Goal: Complete application form

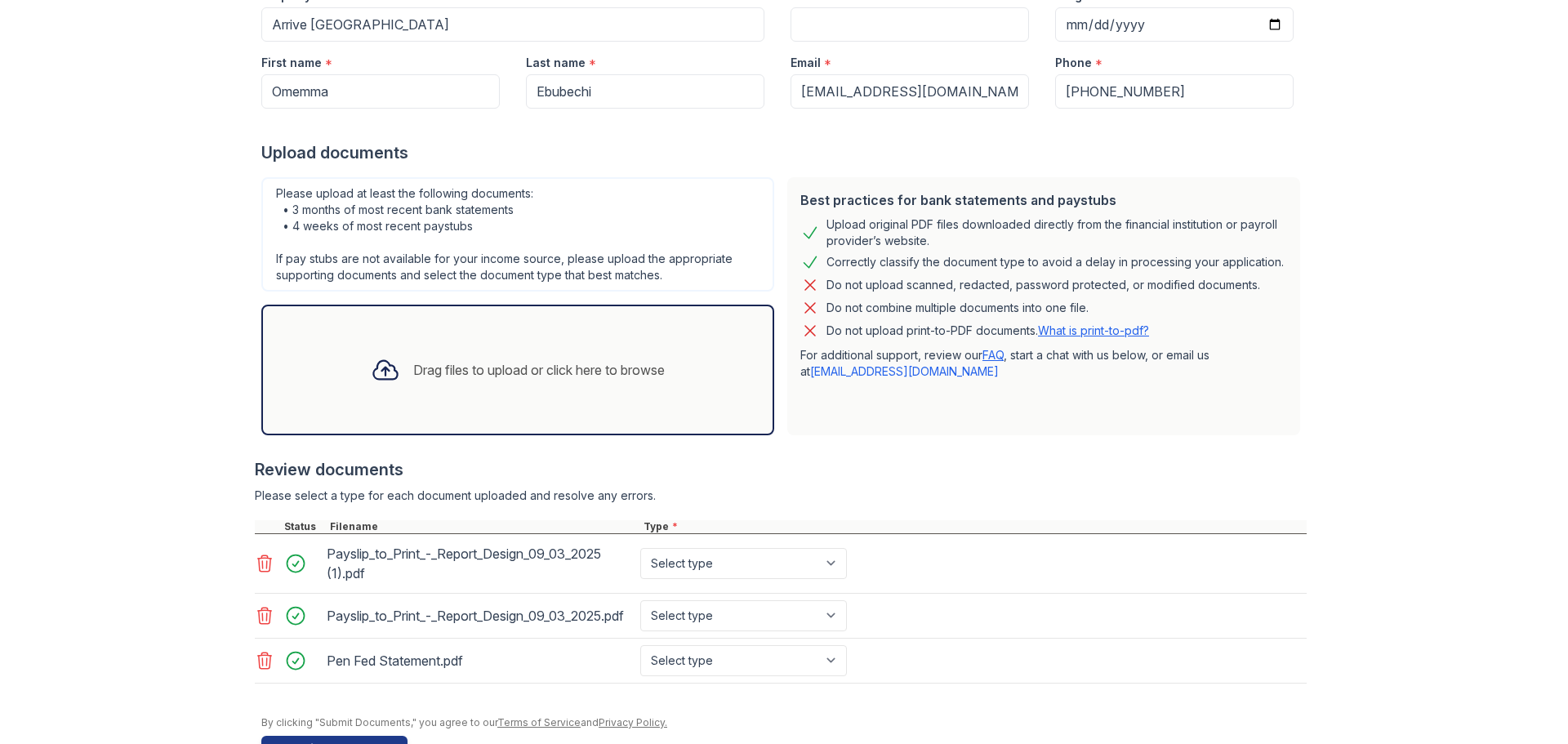
scroll to position [164, 0]
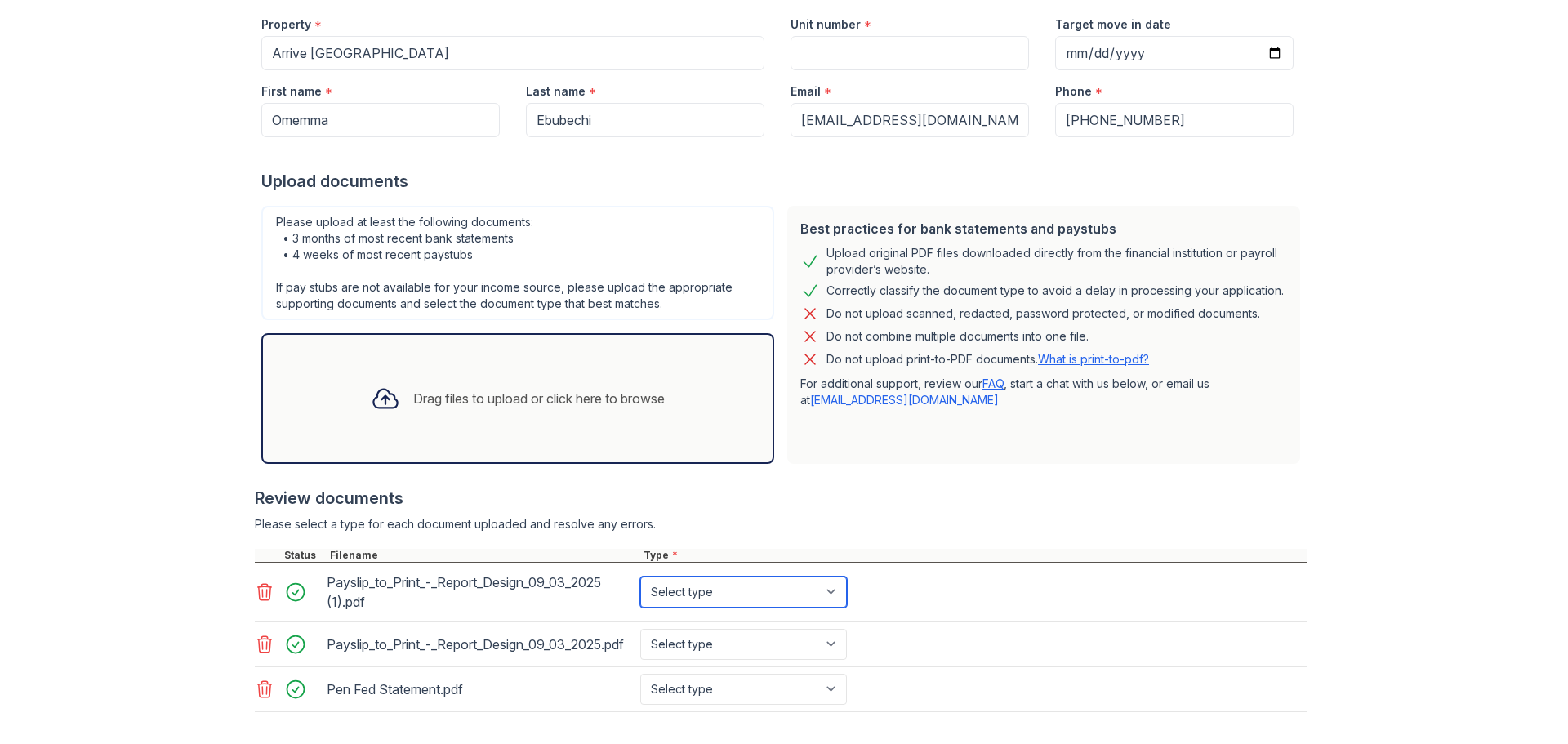
click at [756, 592] on select "Select type Paystub Bank Statement Offer Letter Tax Documents Benefit Award Let…" at bounding box center [743, 592] width 206 height 31
select select "paystub"
click at [640, 577] on select "Select type Paystub Bank Statement Offer Letter Tax Documents Benefit Award Let…" at bounding box center [743, 592] width 206 height 31
click at [745, 649] on select "Select type Paystub Bank Statement Offer Letter Tax Documents Benefit Award Let…" at bounding box center [743, 645] width 206 height 31
select select "paystub"
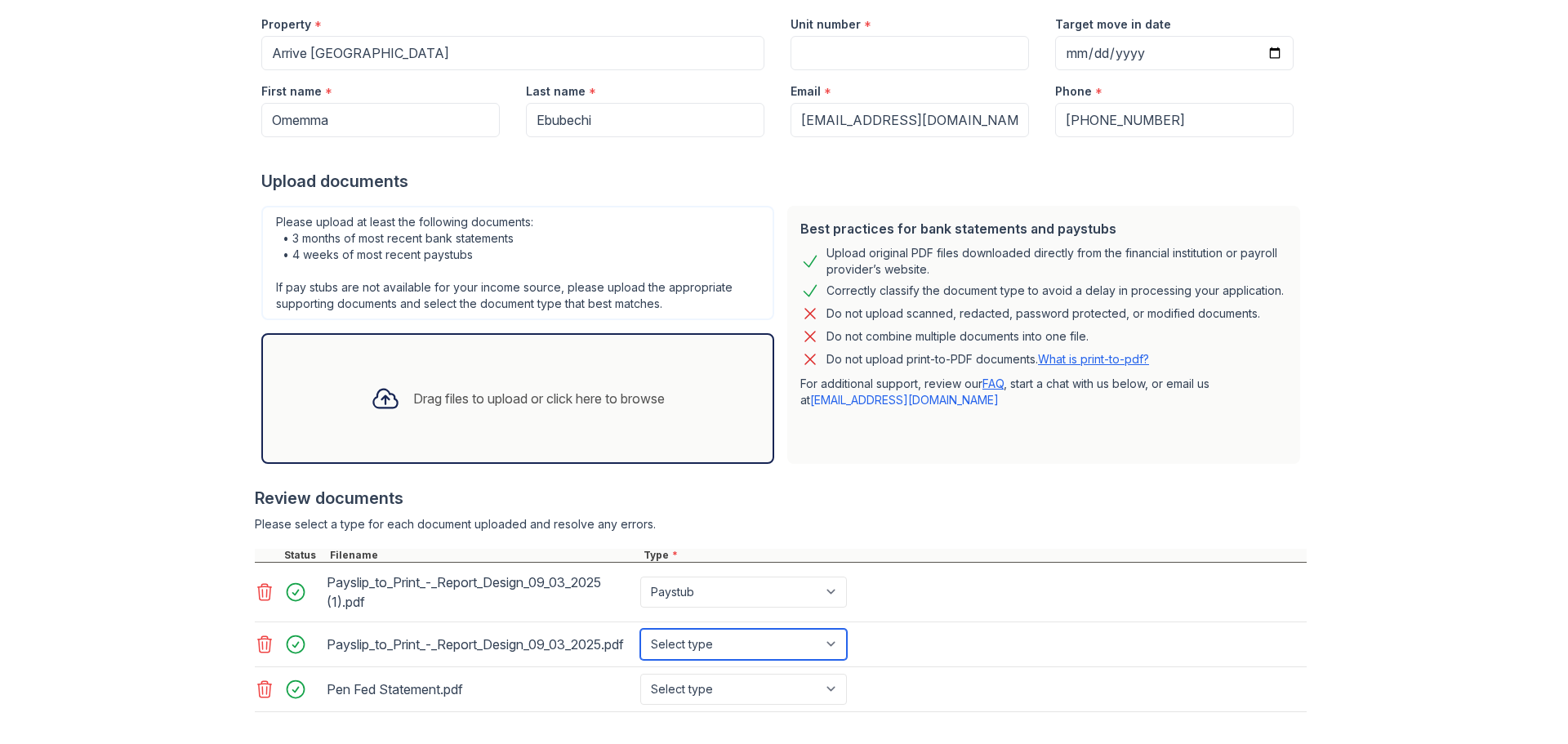
click at [640, 636] on select "Select type Paystub Bank Statement Offer Letter Tax Documents Benefit Award Let…" at bounding box center [743, 645] width 206 height 31
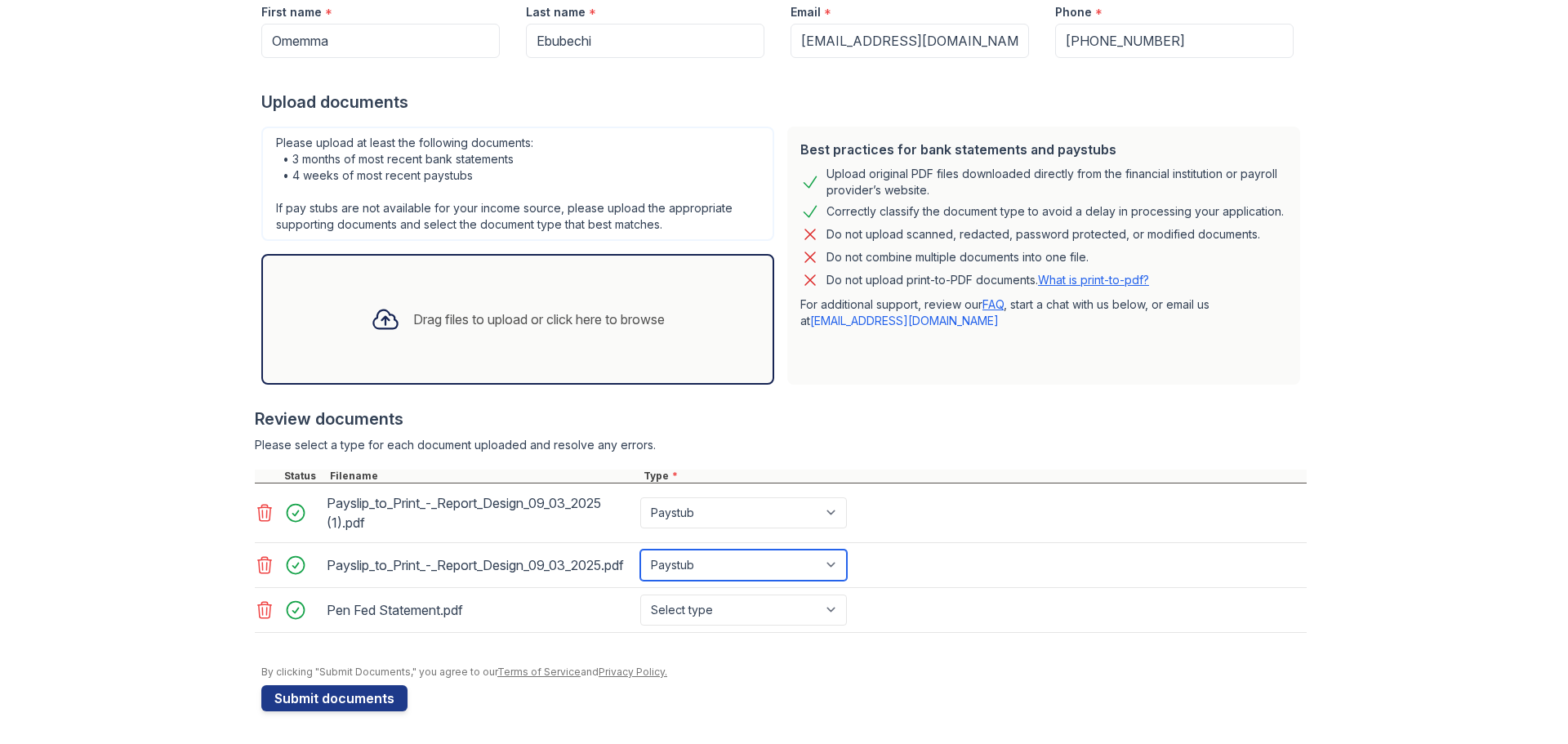
scroll to position [257, 0]
click at [733, 606] on select "Select type Paystub Bank Statement Offer Letter Tax Documents Benefit Award Let…" at bounding box center [743, 611] width 206 height 31
select select "bank_statement"
click at [640, 595] on select "Select type Paystub Bank Statement Offer Letter Tax Documents Benefit Award Let…" at bounding box center [743, 611] width 206 height 31
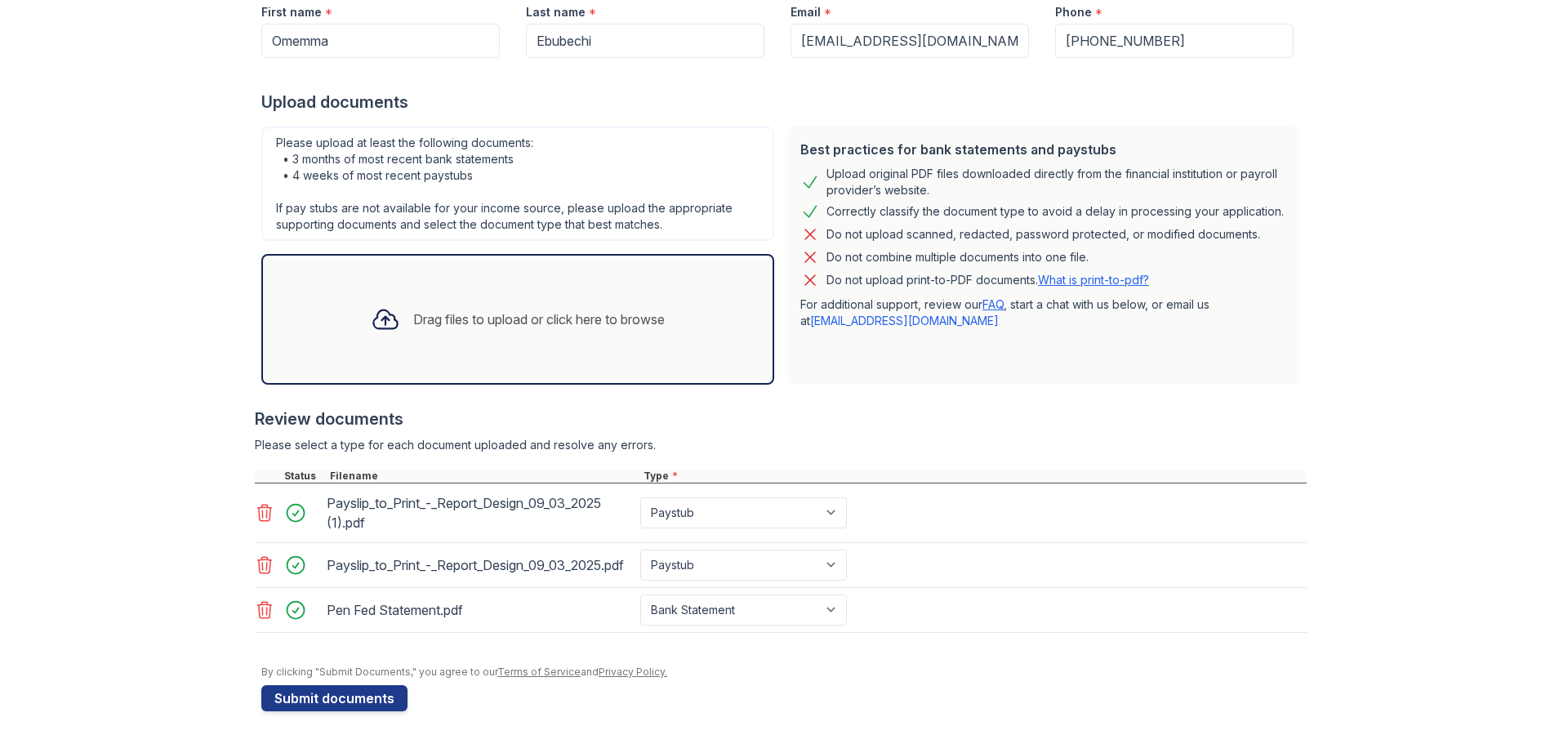
click at [257, 504] on icon at bounding box center [265, 513] width 20 height 20
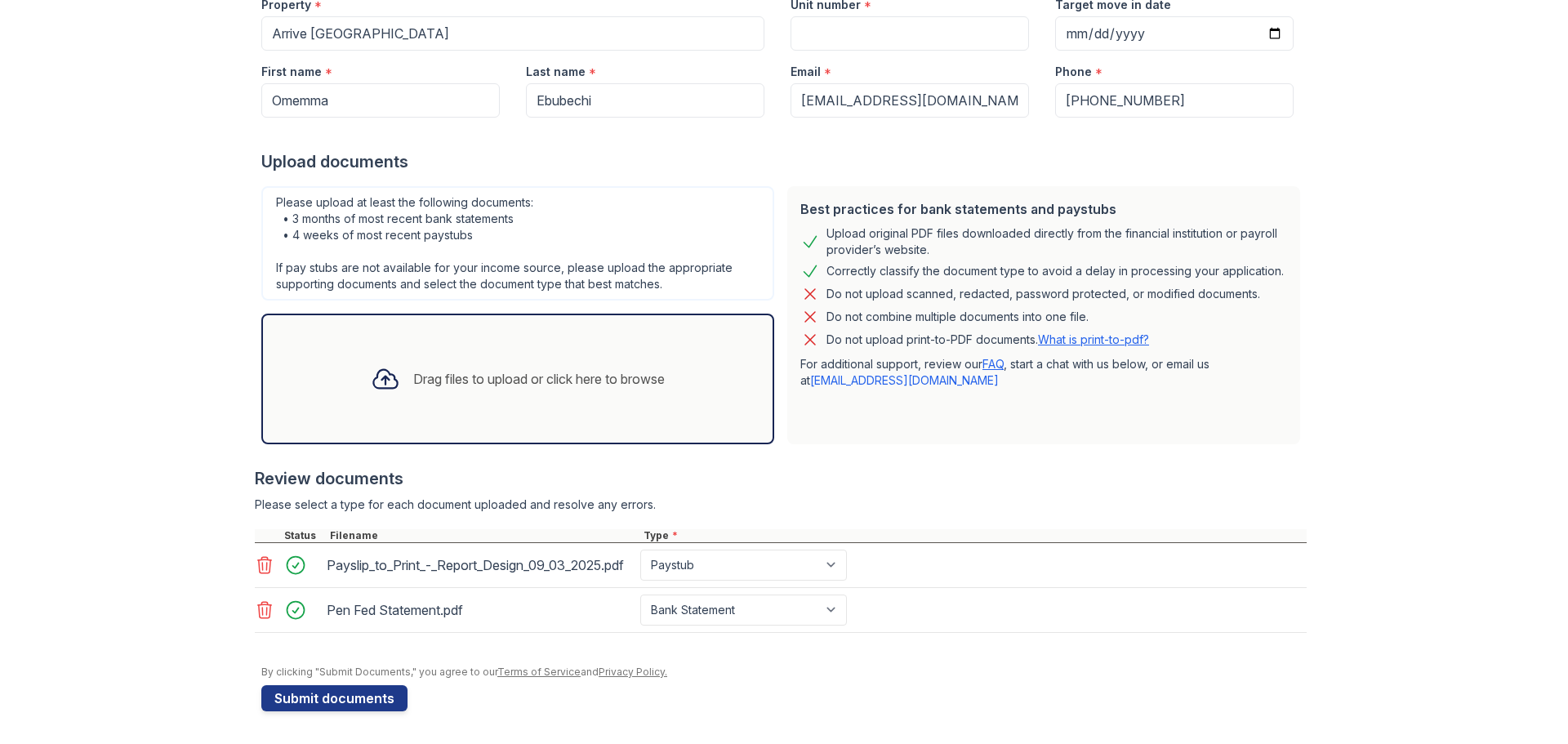
click at [255, 559] on icon at bounding box center [265, 565] width 20 height 20
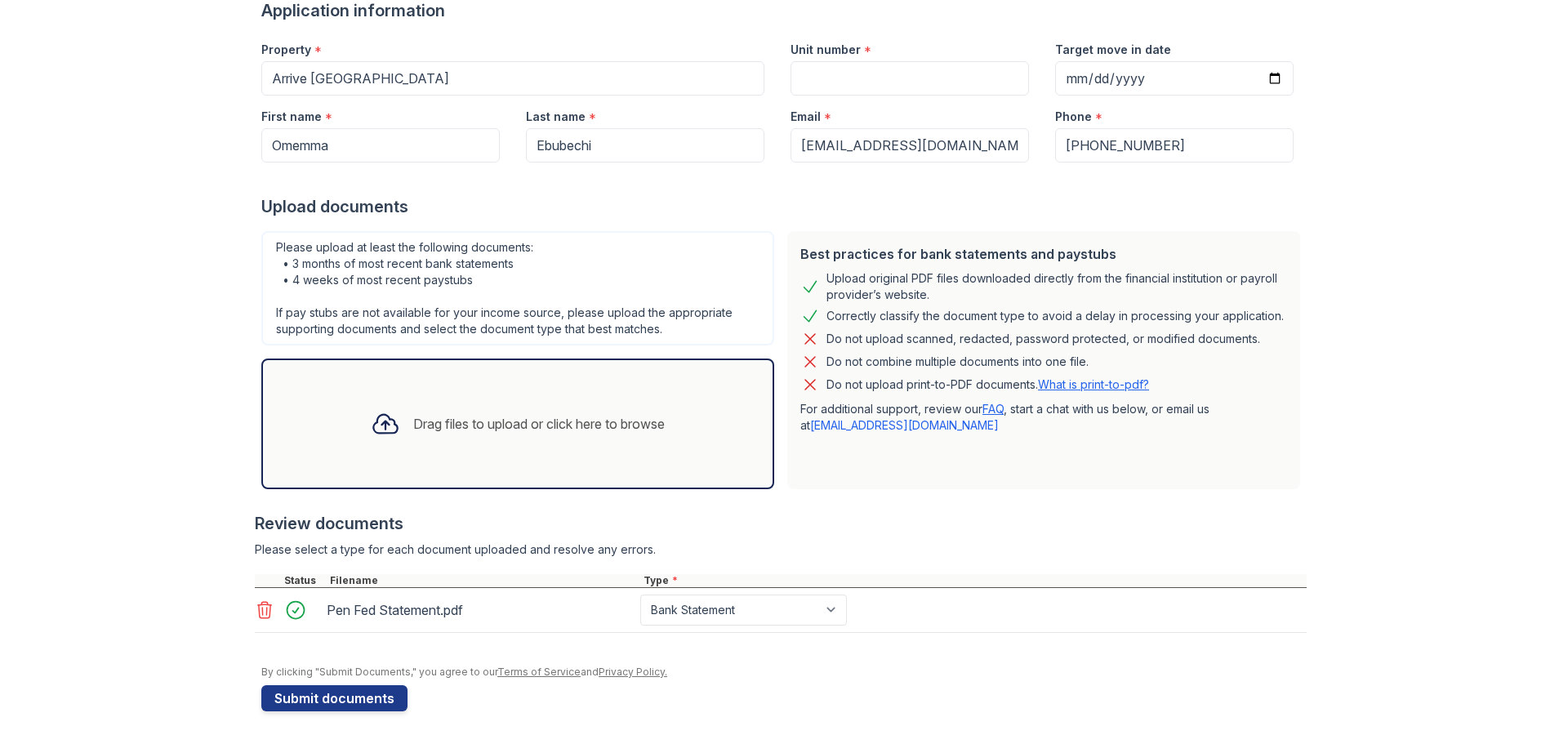
click at [259, 612] on icon at bounding box center [265, 610] width 20 height 20
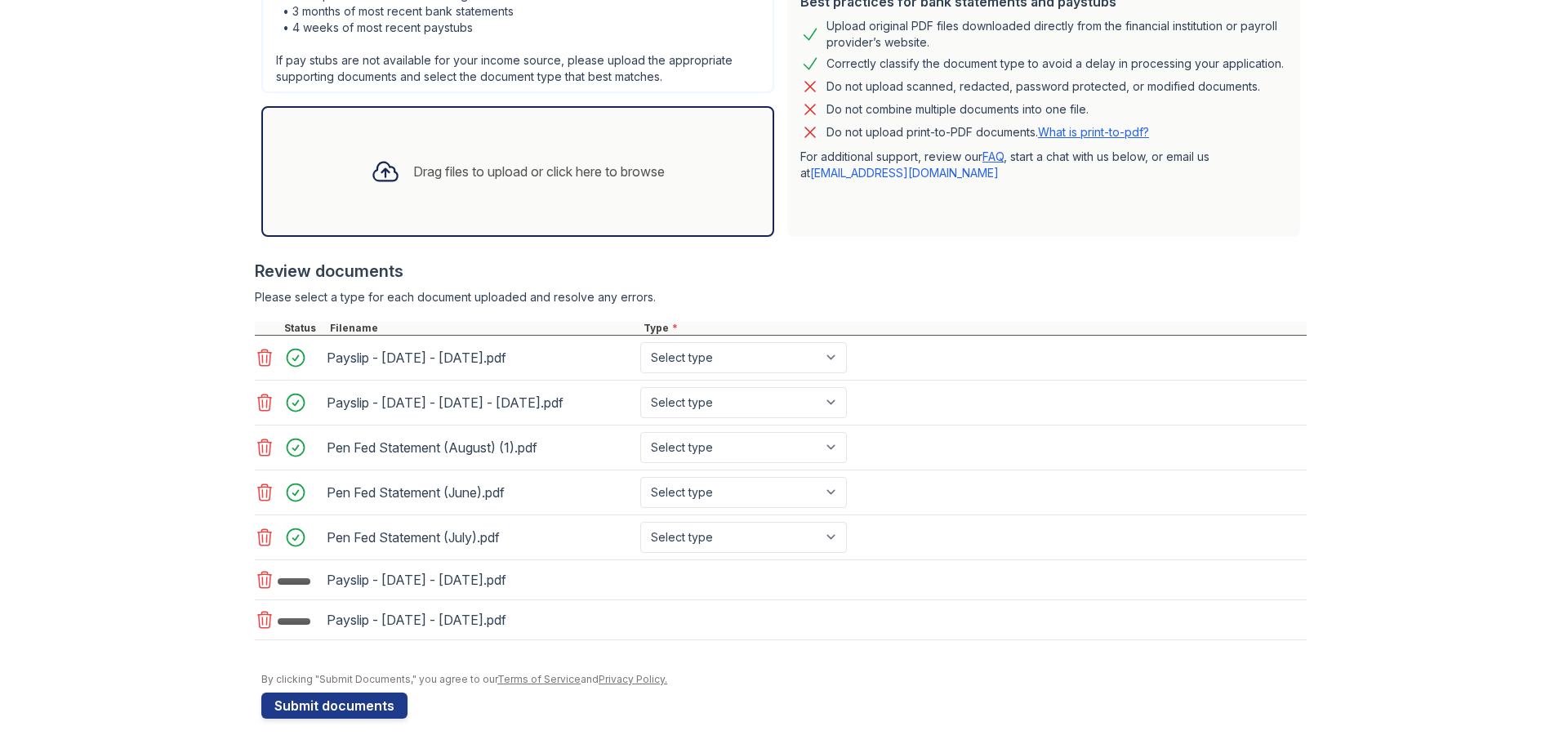
scroll to position [398, 0]
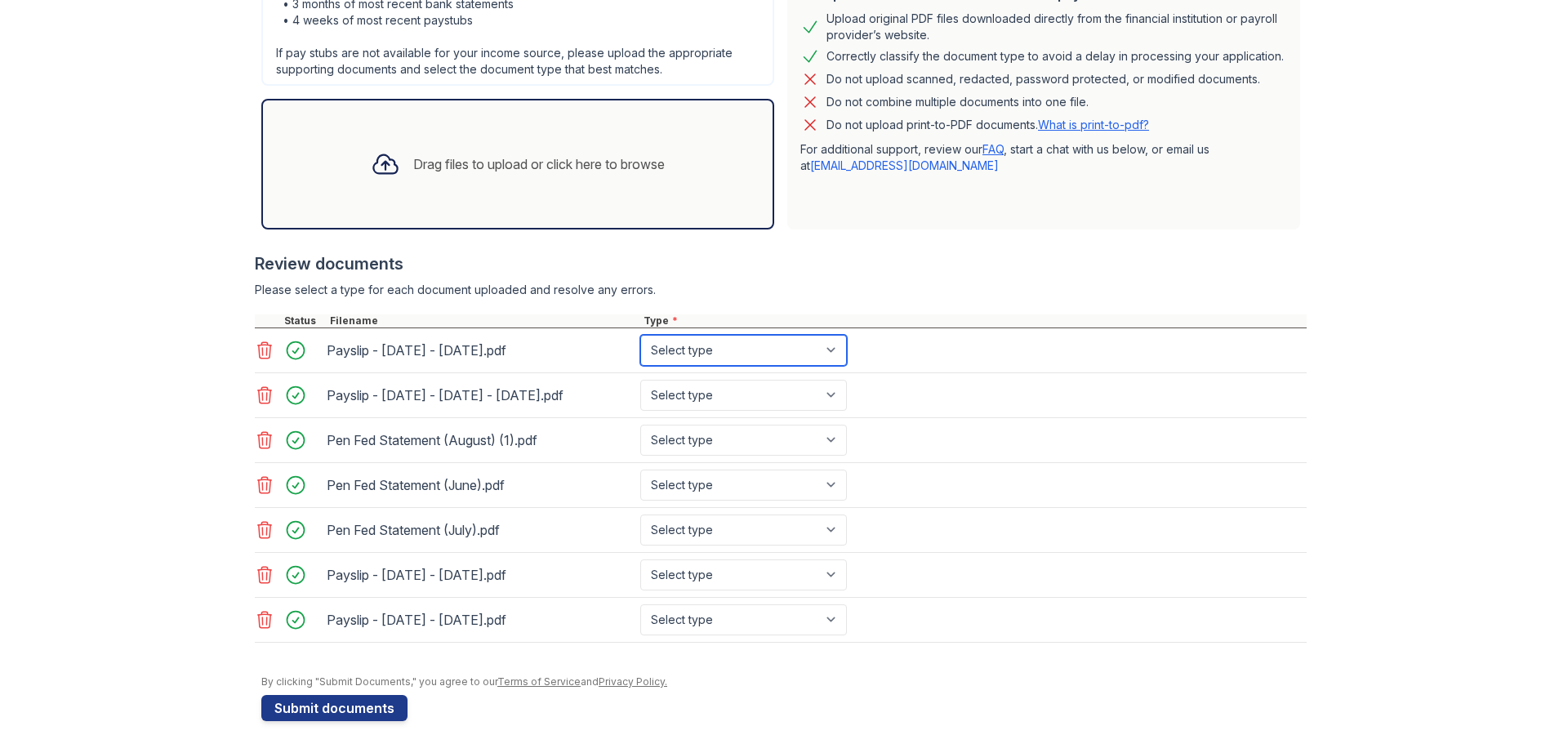
click at [683, 355] on select "Select type Paystub Bank Statement Offer Letter Tax Documents Benefit Award Let…" at bounding box center [743, 351] width 206 height 31
select select "paystub"
click at [640, 335] on select "Select type Paystub Bank Statement Offer Letter Tax Documents Benefit Award Let…" at bounding box center [743, 351] width 206 height 31
click at [764, 406] on select "Select type Paystub Bank Statement Offer Letter Tax Documents Benefit Award Let…" at bounding box center [743, 396] width 206 height 31
select select "paystub"
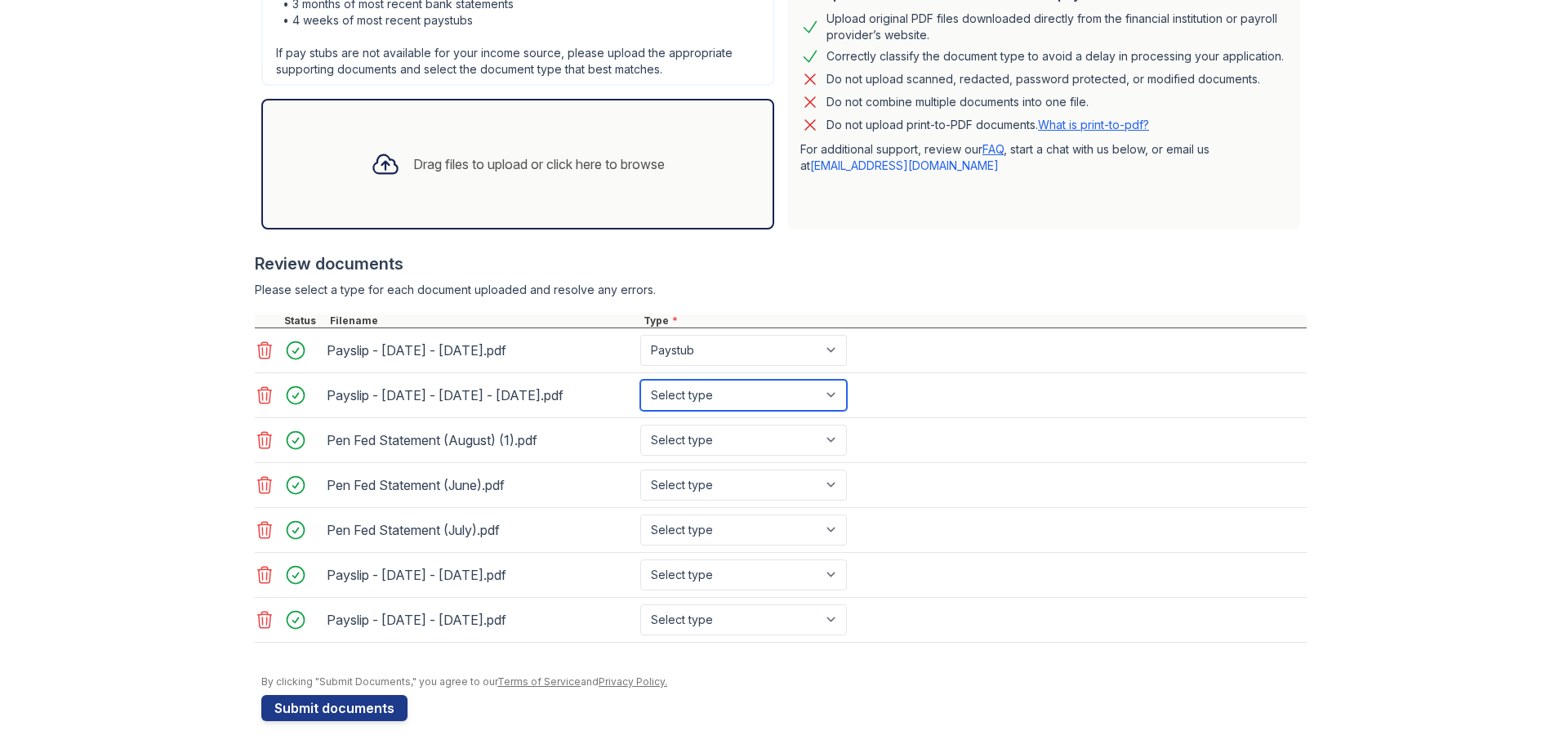
click at [640, 380] on select "Select type Paystub Bank Statement Offer Letter Tax Documents Benefit Award Let…" at bounding box center [743, 396] width 206 height 31
click at [732, 442] on select "Select type Paystub Bank Statement Offer Letter Tax Documents Benefit Award Let…" at bounding box center [743, 441] width 206 height 31
select select "bank_statement"
click at [640, 425] on select "Select type Paystub Bank Statement Offer Letter Tax Documents Benefit Award Let…" at bounding box center [743, 441] width 206 height 31
click at [731, 487] on select "Select type Paystub Bank Statement Offer Letter Tax Documents Benefit Award Let…" at bounding box center [743, 485] width 206 height 31
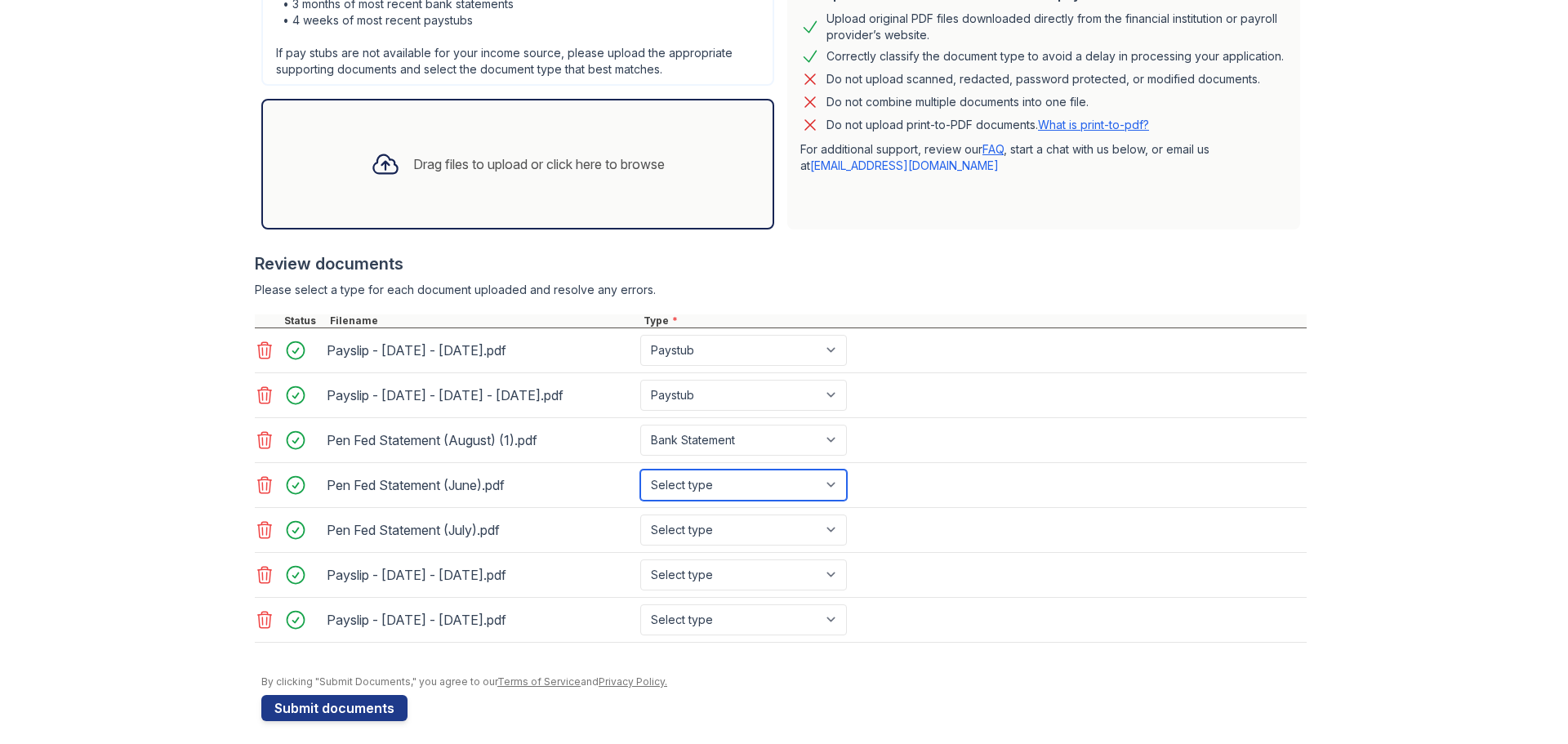
select select "bank_statement"
click at [640, 470] on select "Select type Paystub Bank Statement Offer Letter Tax Documents Benefit Award Let…" at bounding box center [743, 485] width 206 height 31
click at [730, 533] on select "Select type Paystub Bank Statement Offer Letter Tax Documents Benefit Award Let…" at bounding box center [743, 531] width 206 height 31
select select "bank_statement"
click at [640, 515] on select "Select type Paystub Bank Statement Offer Letter Tax Documents Benefit Award Let…" at bounding box center [743, 531] width 206 height 31
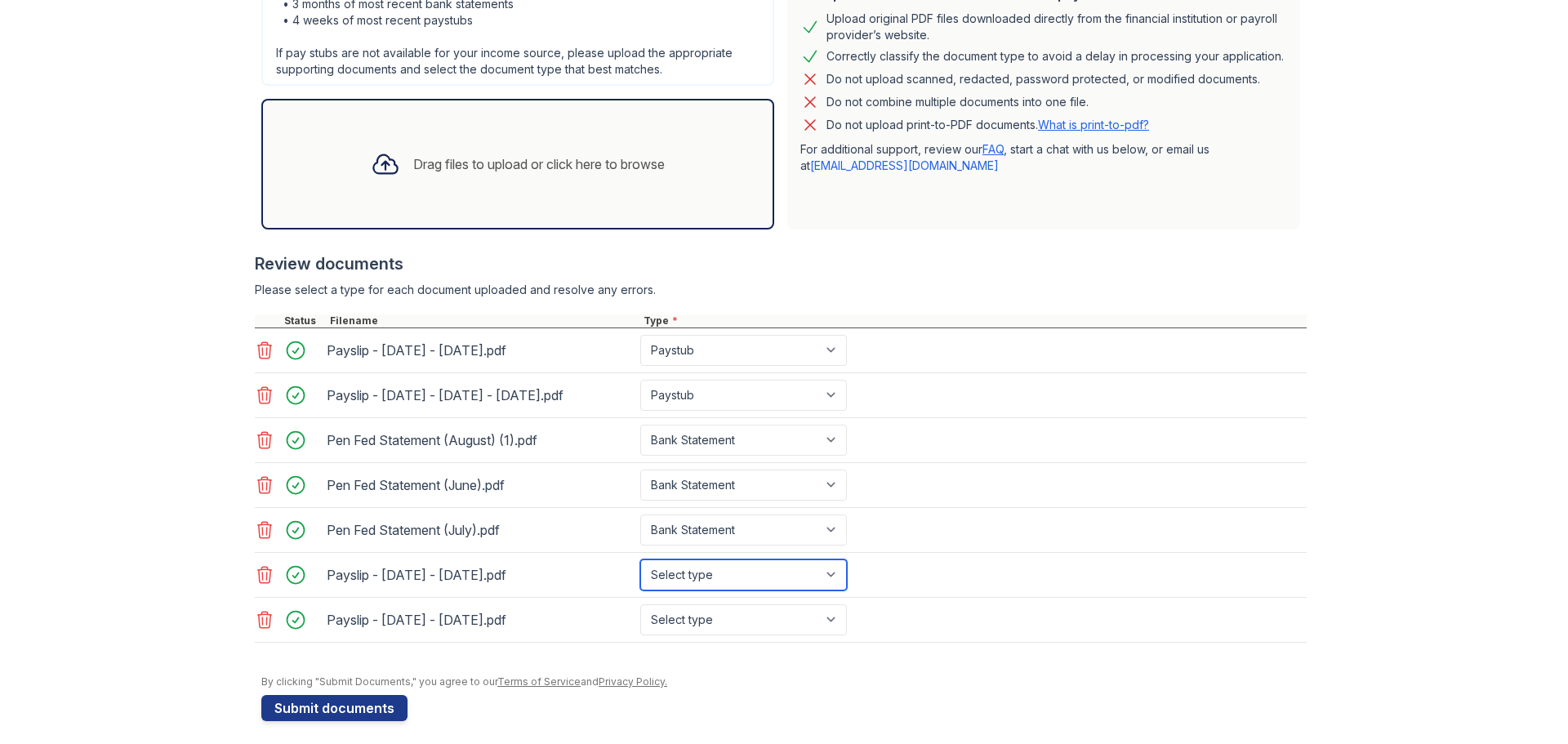
click at [720, 574] on select "Select type Paystub Bank Statement Offer Letter Tax Documents Benefit Award Let…" at bounding box center [743, 575] width 206 height 31
select select "paystub"
click at [640, 559] on select "Select type Paystub Bank Statement Offer Letter Tax Documents Benefit Award Let…" at bounding box center [743, 575] width 206 height 31
click at [703, 624] on select "Select type Paystub Bank Statement Offer Letter Tax Documents Benefit Award Let…" at bounding box center [743, 620] width 206 height 31
select select "paystub"
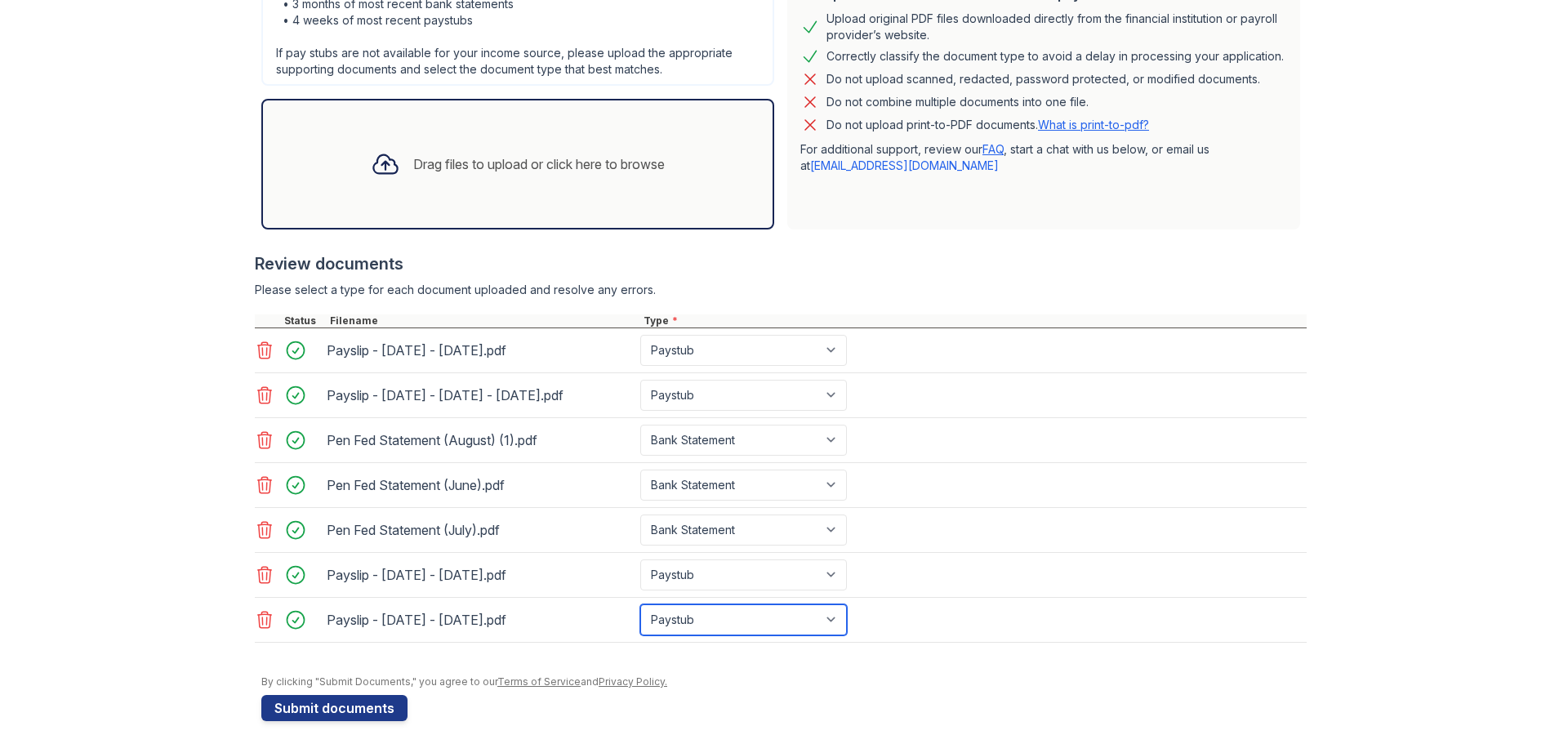
click at [640, 605] on select "Select type Paystub Bank Statement Offer Letter Tax Documents Benefit Award Let…" at bounding box center [743, 620] width 206 height 31
click at [804, 683] on div "By clicking "Submit Documents," you agree to our Terms of Service and Privacy P…" at bounding box center [784, 682] width 1046 height 13
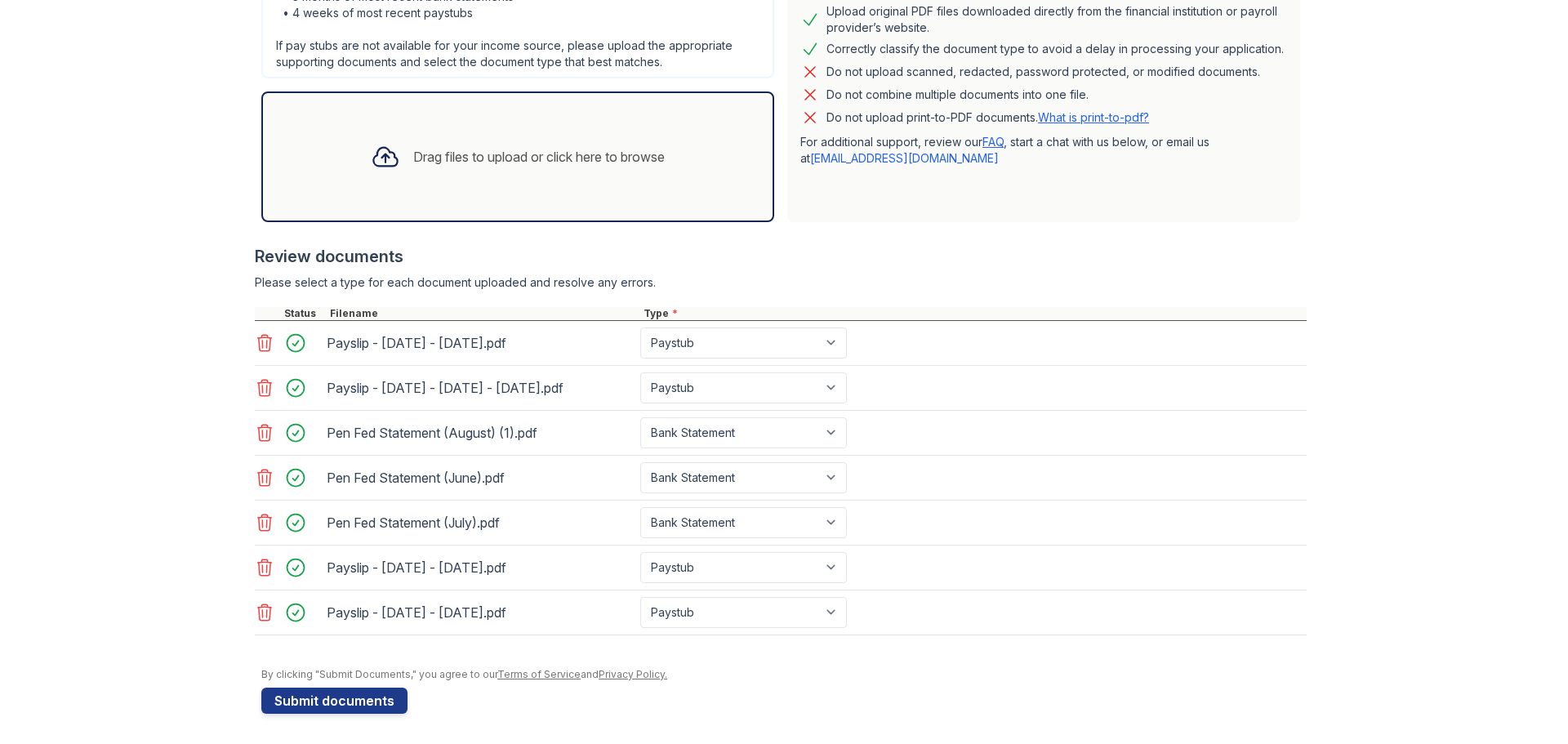
scroll to position [408, 0]
click at [338, 701] on button "Submit documents" at bounding box center [334, 699] width 146 height 26
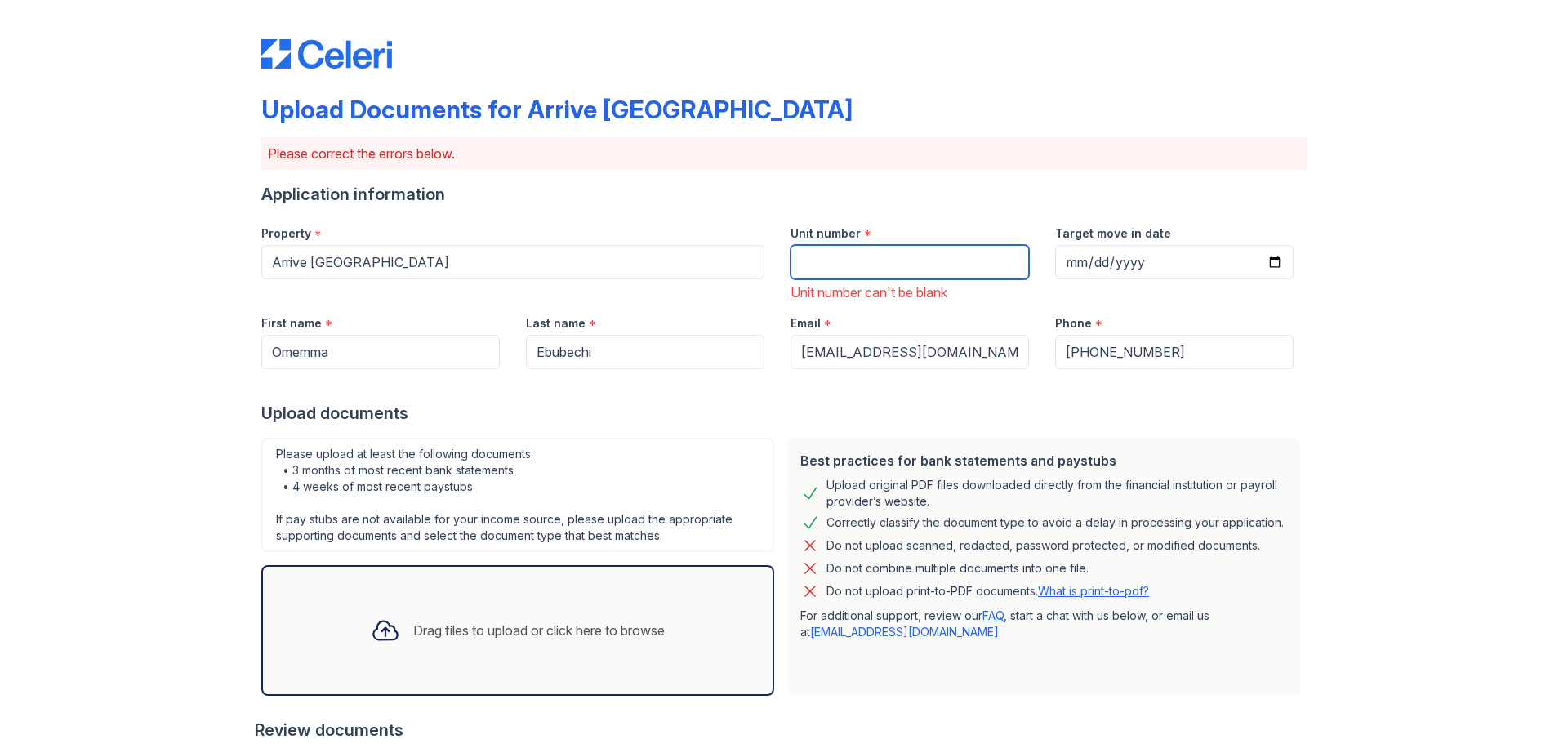
click at [903, 262] on input "Unit number" at bounding box center [910, 261] width 239 height 34
type input "9"
click at [1371, 447] on div "Upload Documents for Arrive [GEOGRAPHIC_DATA] Please correct the errors below. …" at bounding box center [784, 622] width 1516 height 1245
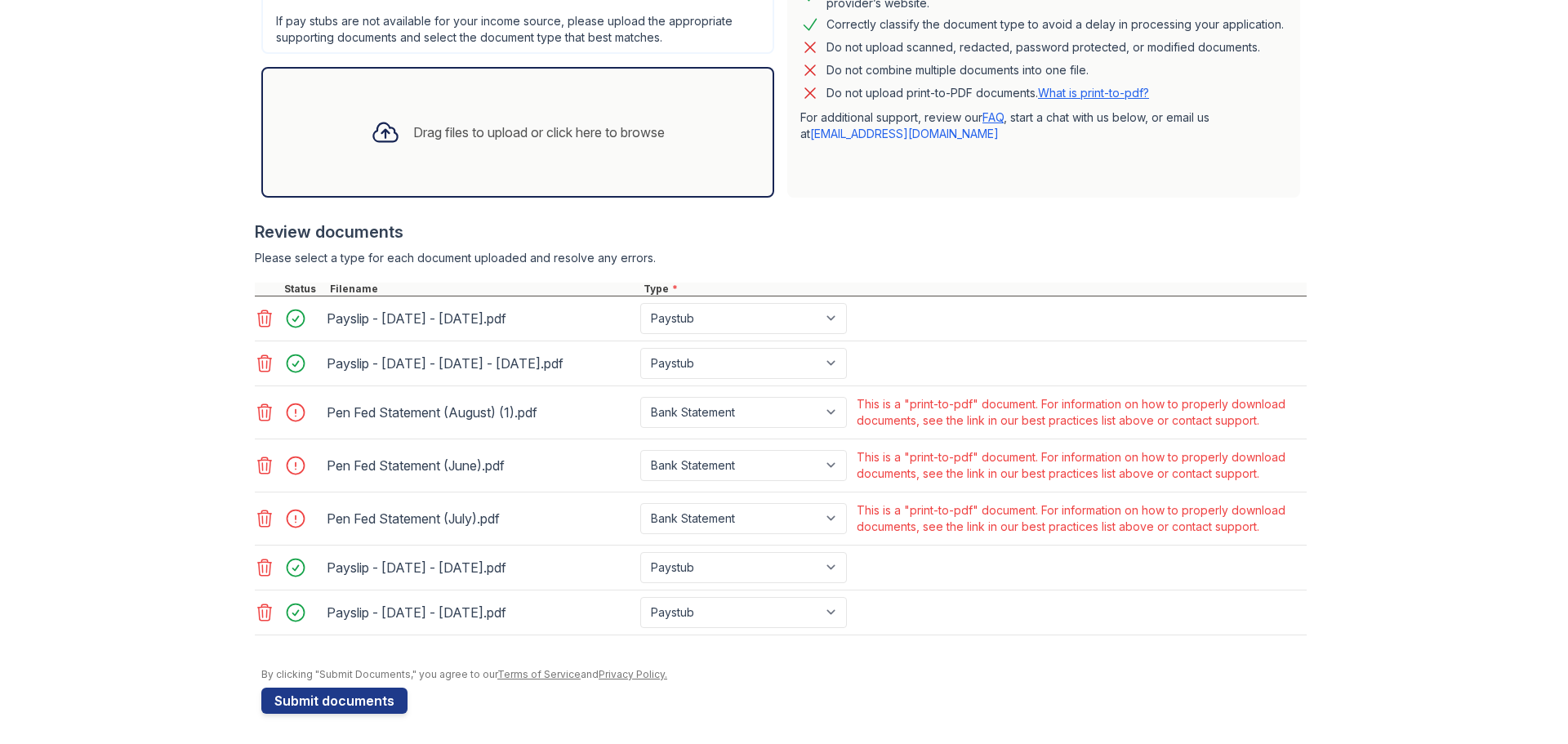
scroll to position [501, 0]
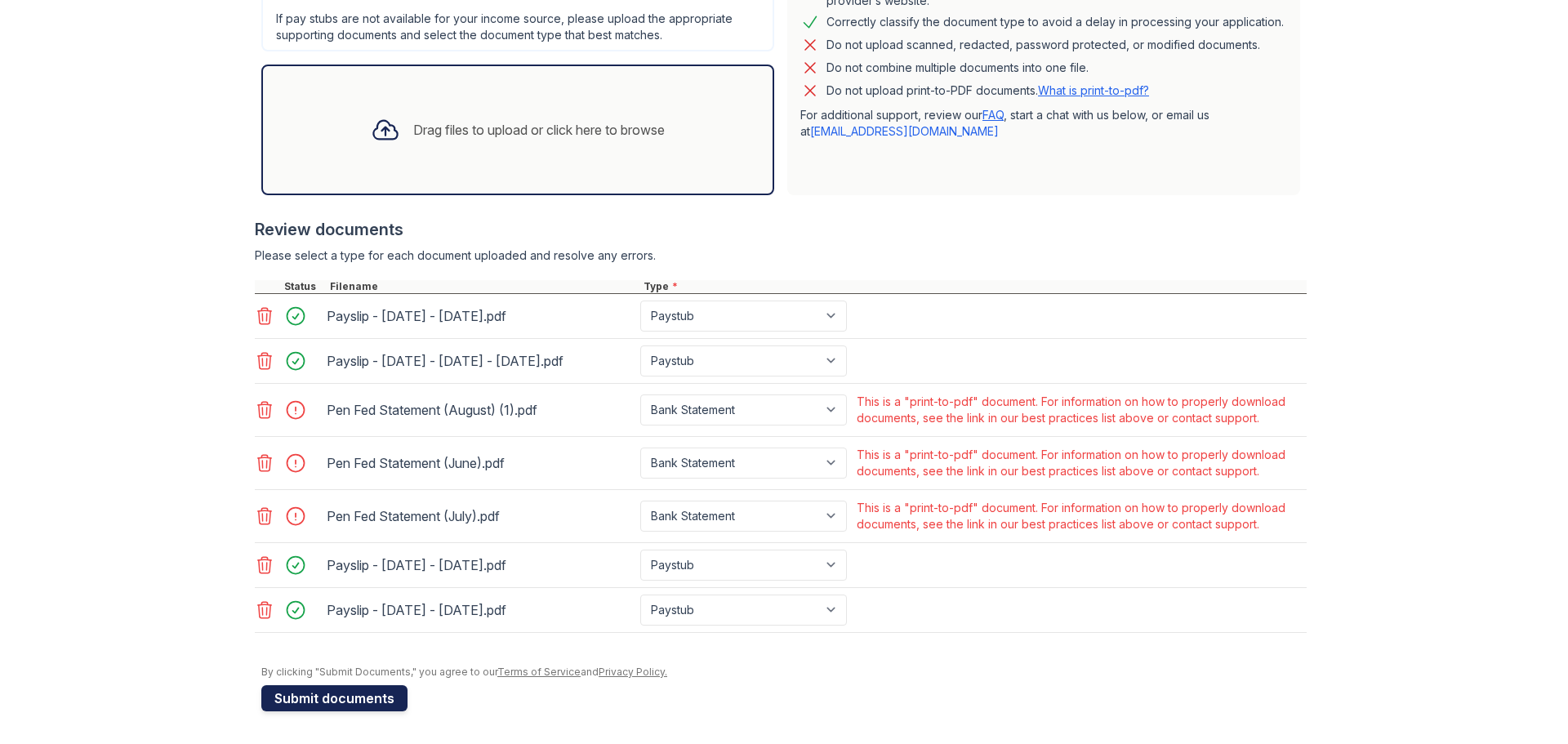
click at [362, 699] on button "Submit documents" at bounding box center [334, 699] width 146 height 26
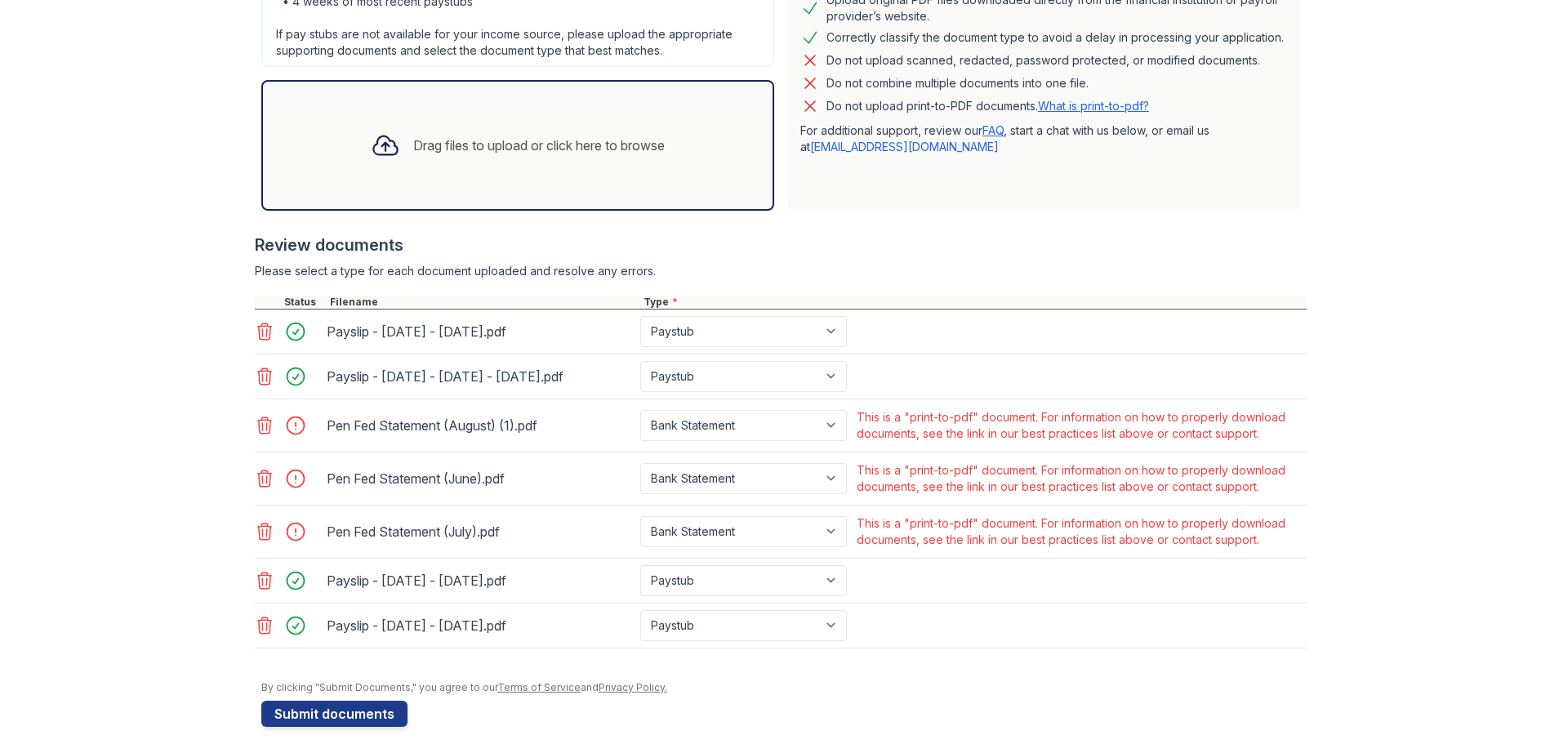
scroll to position [478, 0]
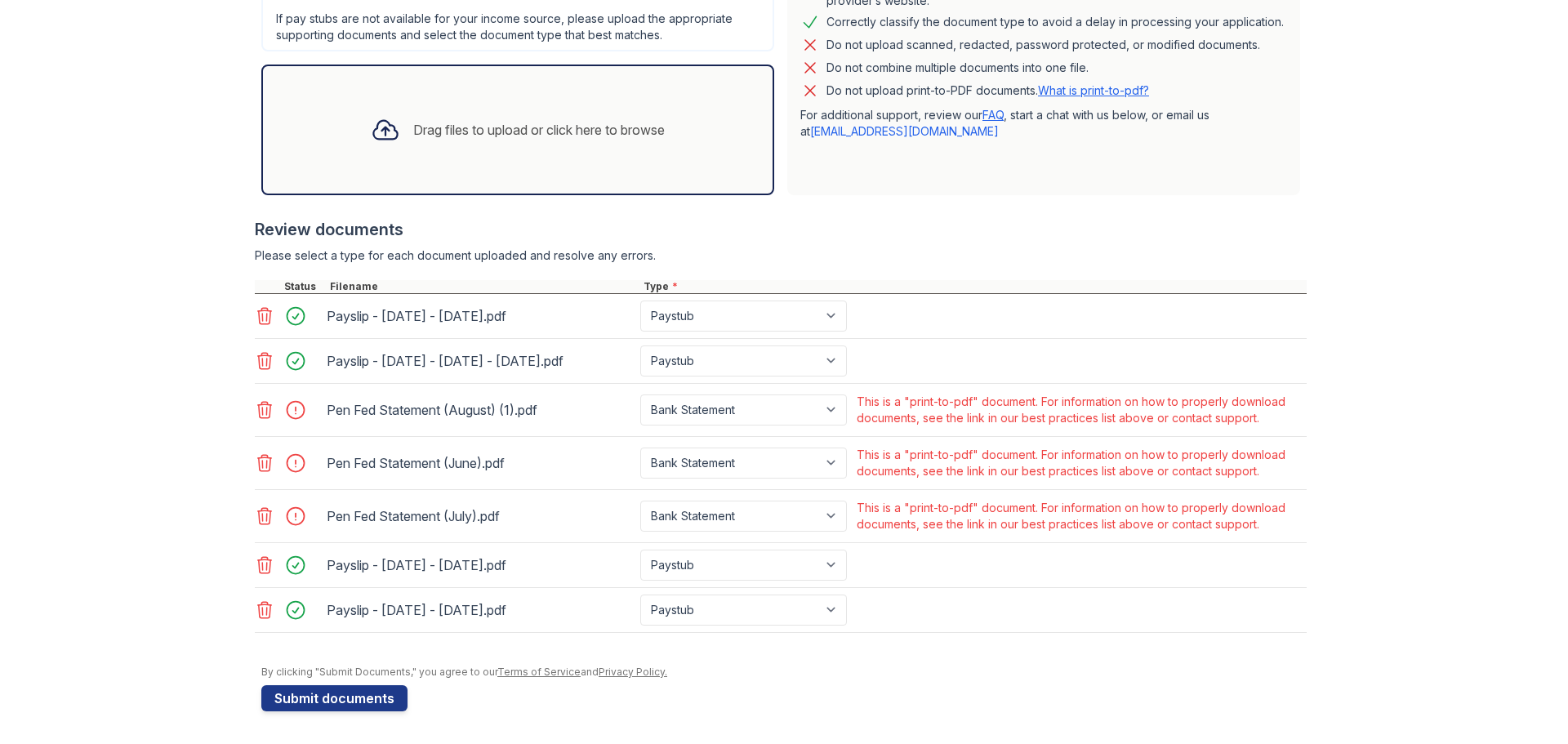
click at [262, 409] on icon at bounding box center [265, 410] width 20 height 20
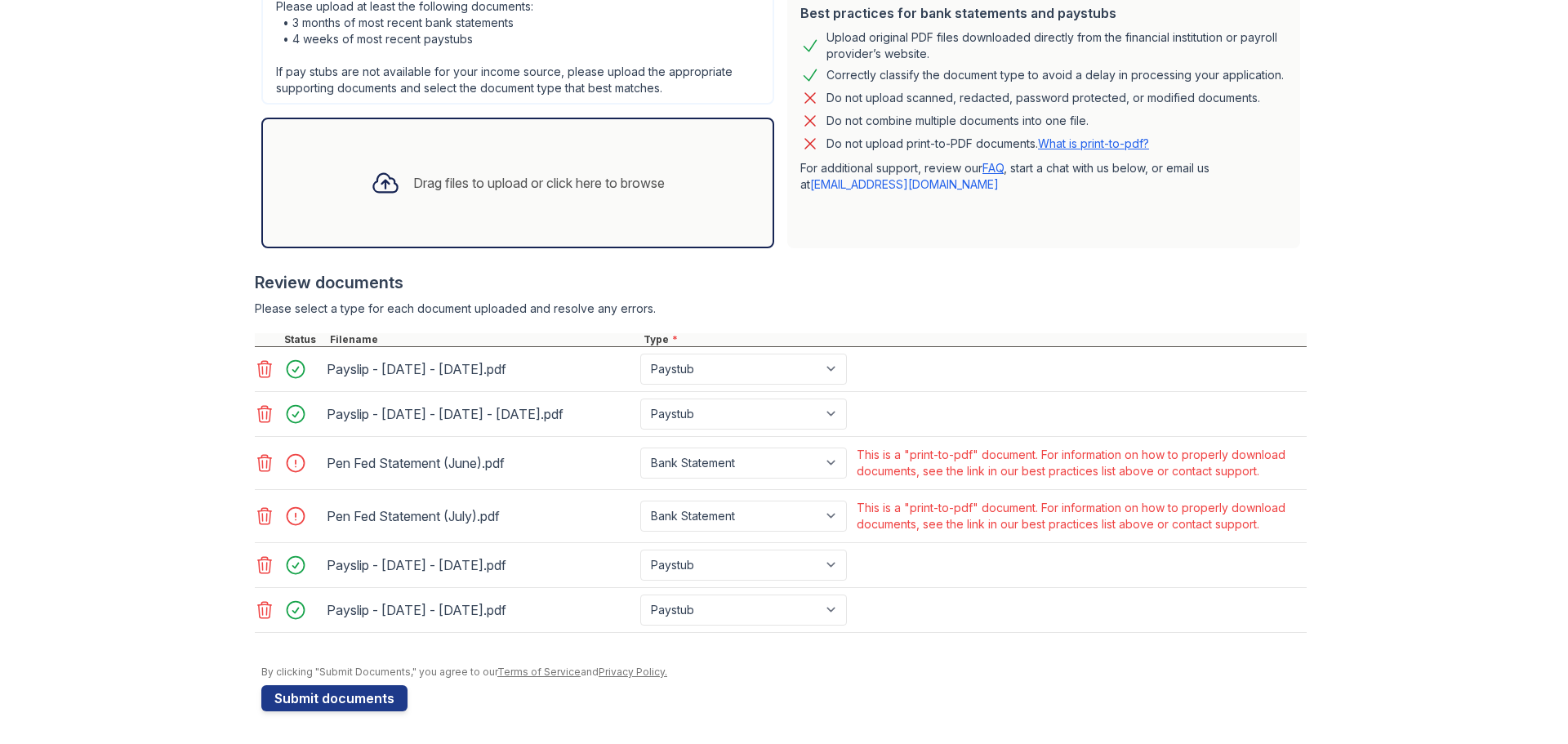
click at [257, 466] on icon at bounding box center [265, 463] width 20 height 20
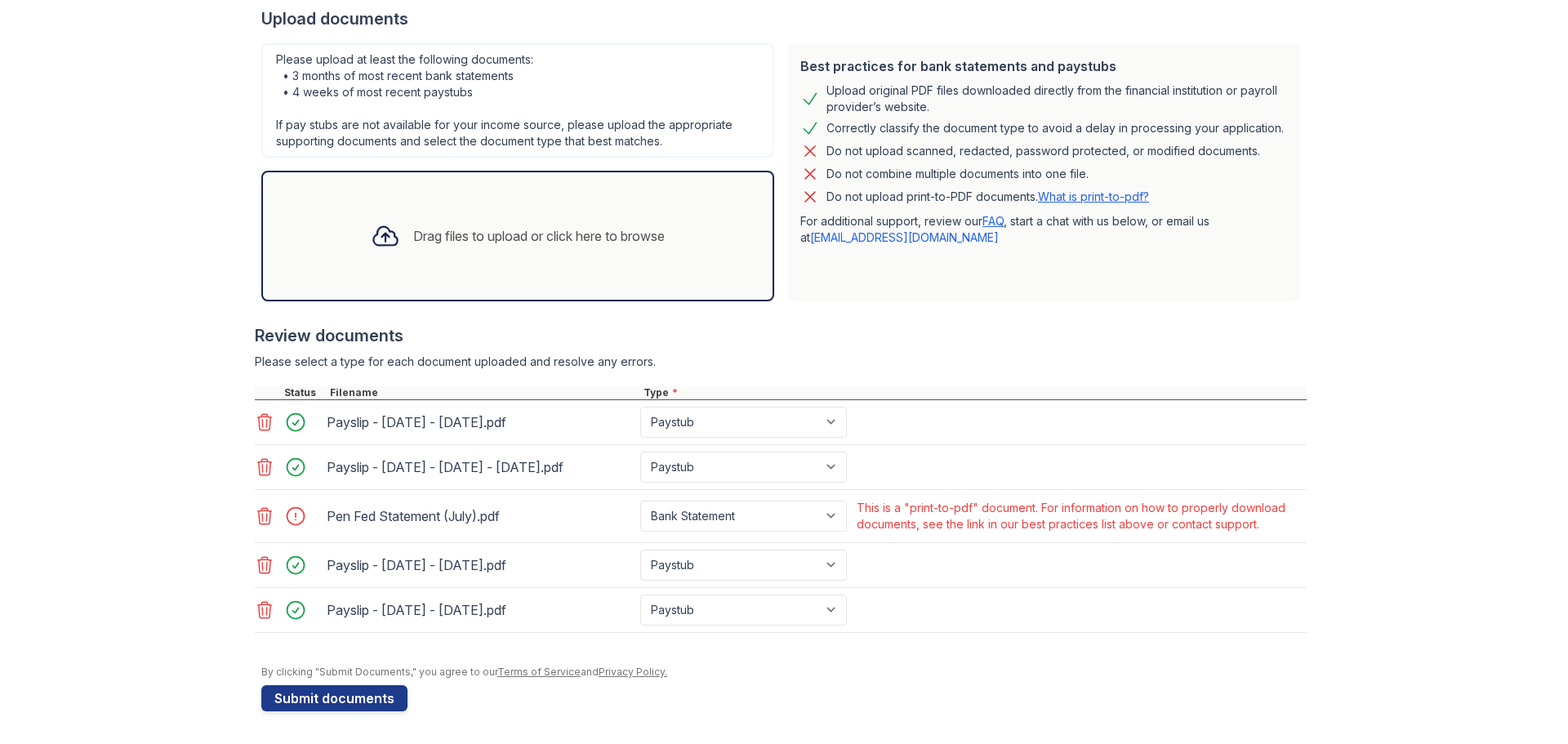
click at [260, 520] on icon at bounding box center [265, 516] width 14 height 17
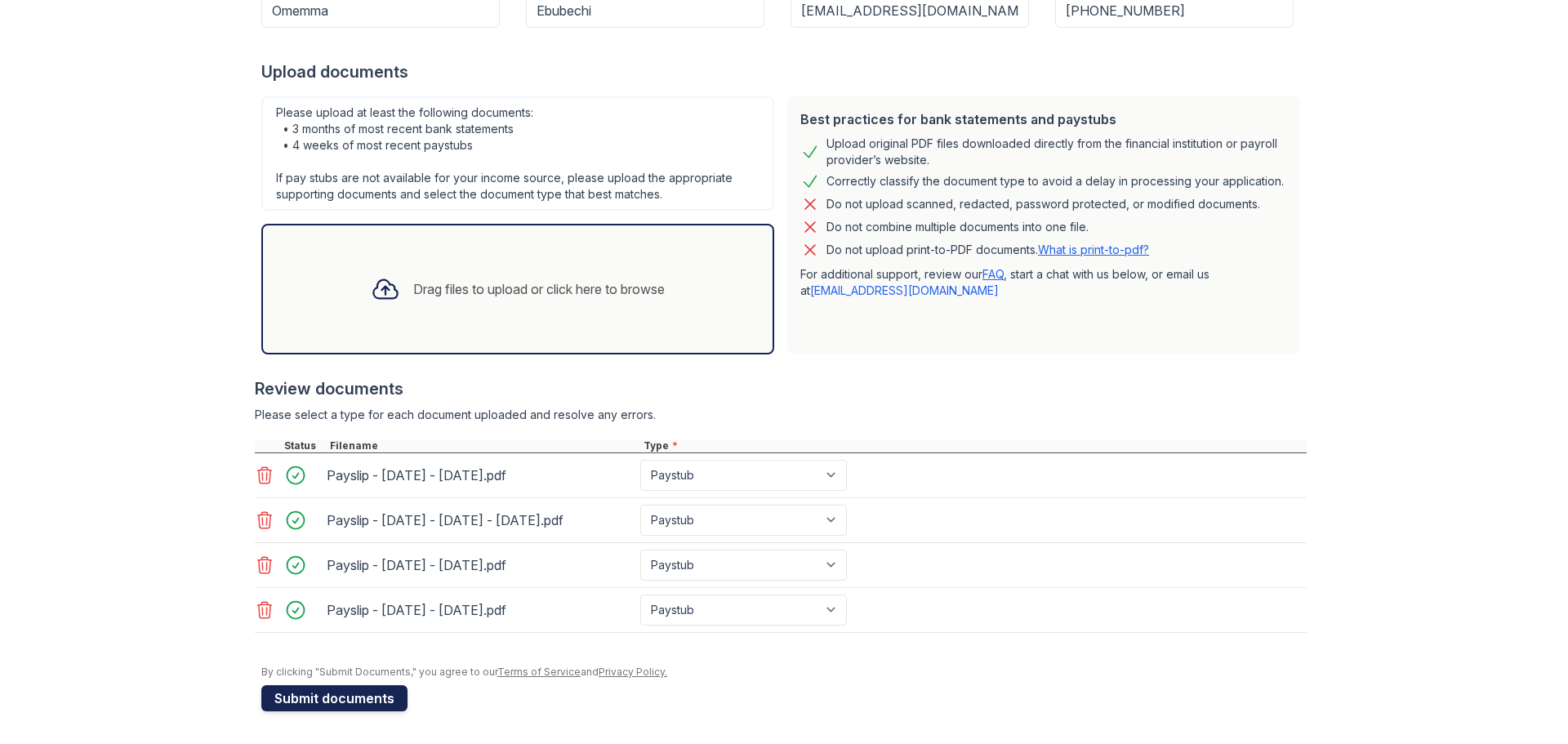
click at [332, 701] on button "Submit documents" at bounding box center [334, 699] width 146 height 26
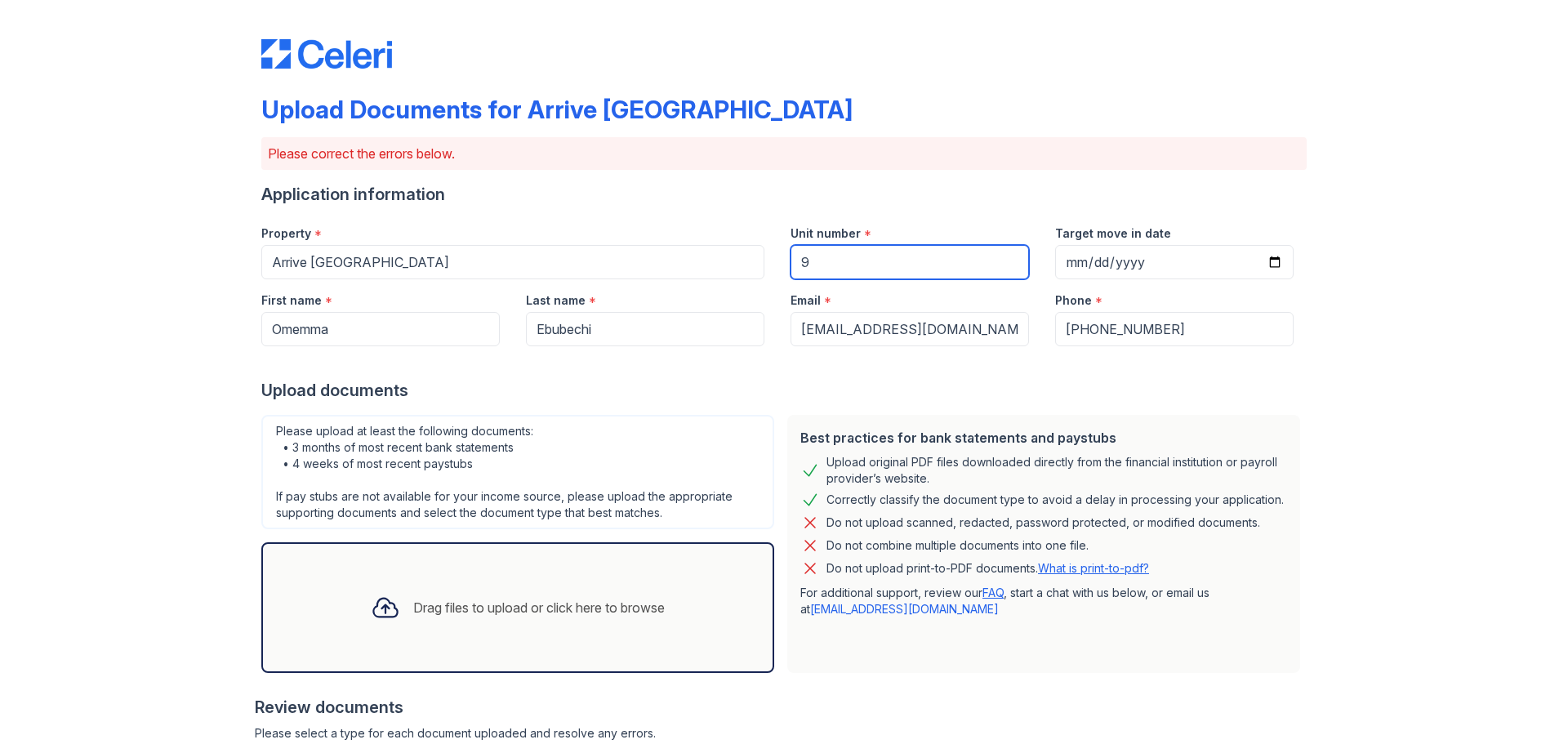
click at [869, 267] on input "9" at bounding box center [910, 261] width 239 height 34
click at [742, 262] on div "Property * Arrive [GEOGRAPHIC_DATA] Unit number * 9 Target move in date" at bounding box center [777, 246] width 1059 height 67
click at [839, 252] on input "9" at bounding box center [910, 261] width 239 height 34
type input "907"
drag, startPoint x: 1428, startPoint y: 510, endPoint x: 1392, endPoint y: 520, distance: 37.4
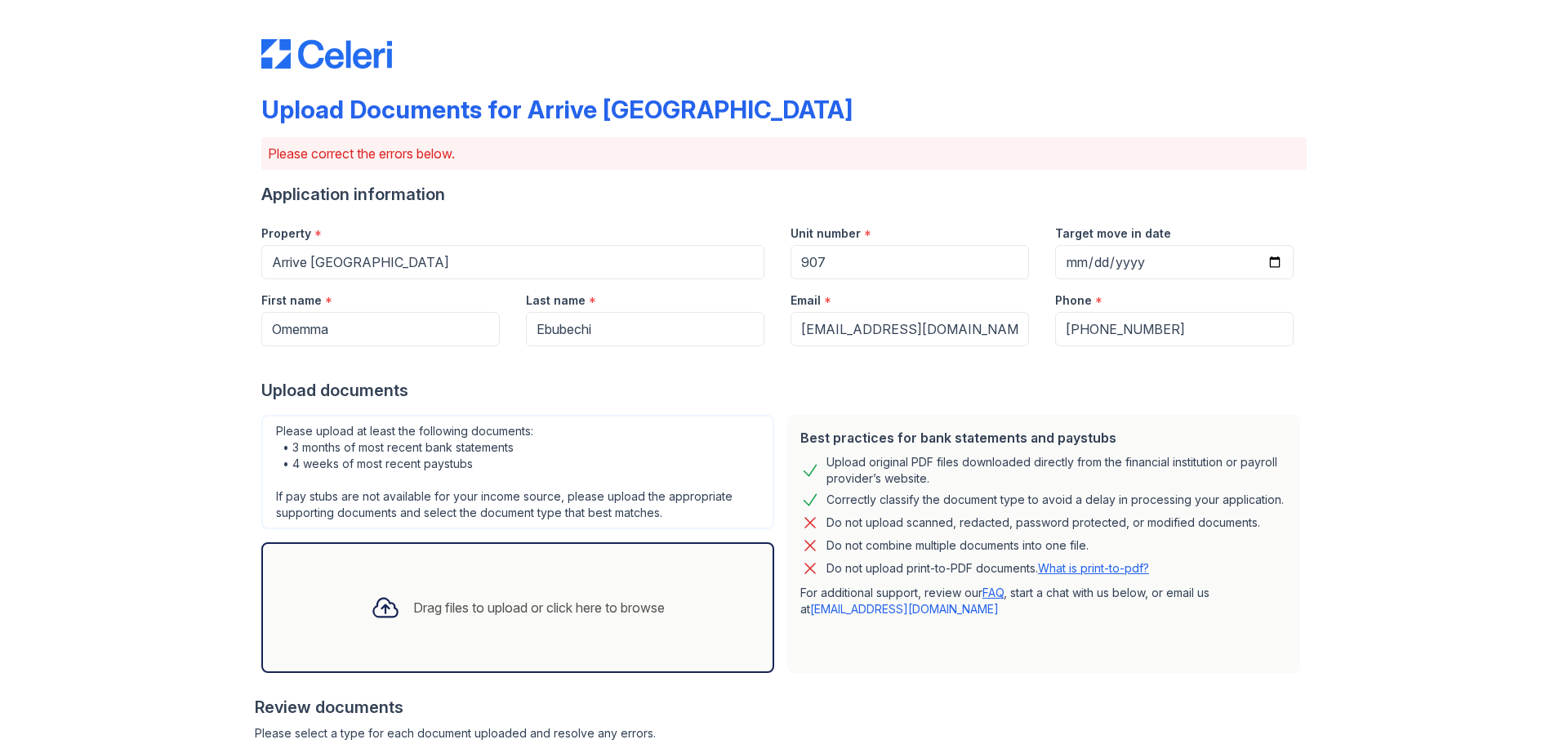
click at [1426, 510] on div "Upload Documents for Arrive [GEOGRAPHIC_DATA] Please correct the errors below. …" at bounding box center [784, 558] width 1516 height 1115
click at [1073, 325] on input "[PHONE_NUMBER]" at bounding box center [1174, 328] width 239 height 34
type input "2404256808"
drag, startPoint x: 961, startPoint y: 375, endPoint x: 873, endPoint y: 355, distance: 90.2
click at [954, 375] on div at bounding box center [784, 363] width 1046 height 33
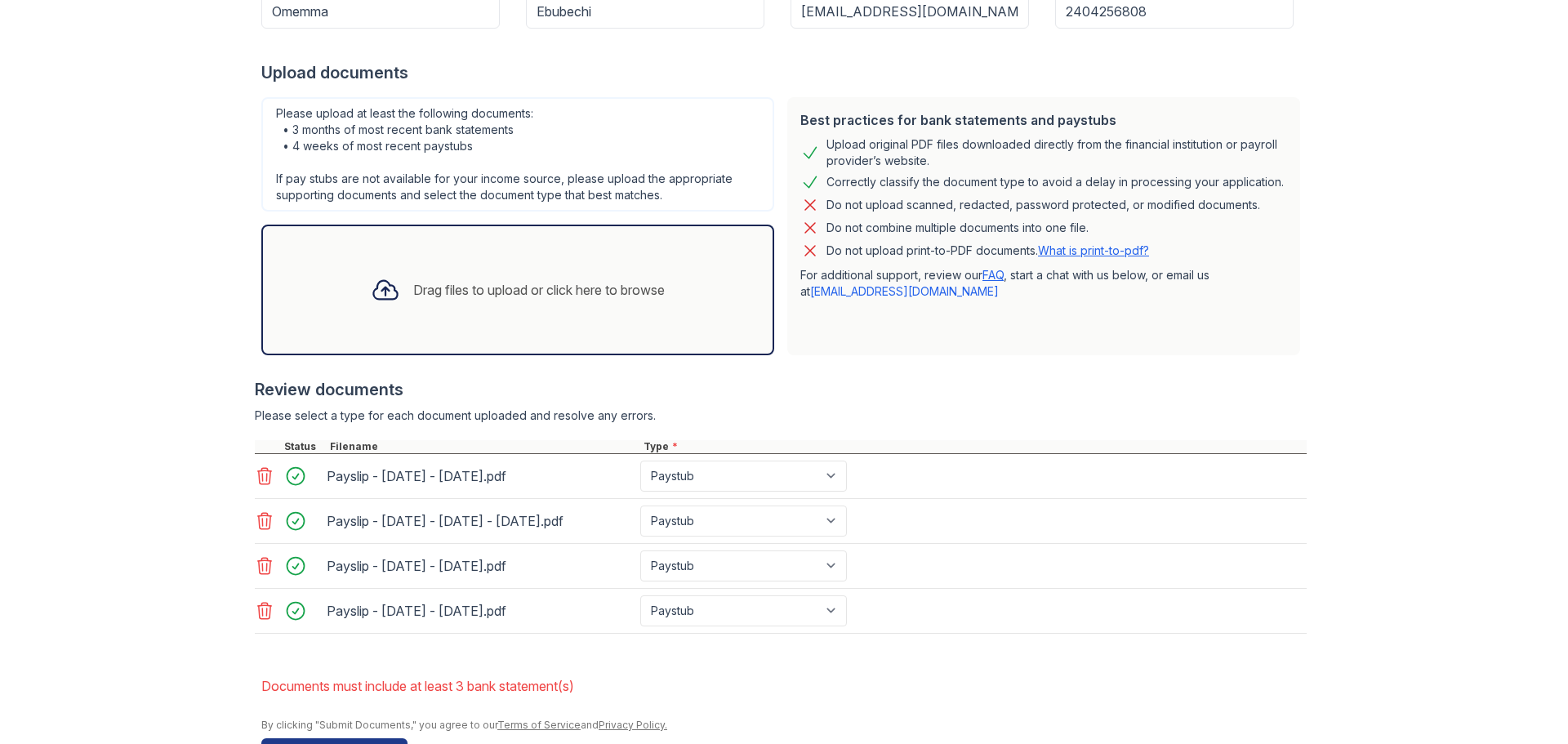
scroll to position [371, 0]
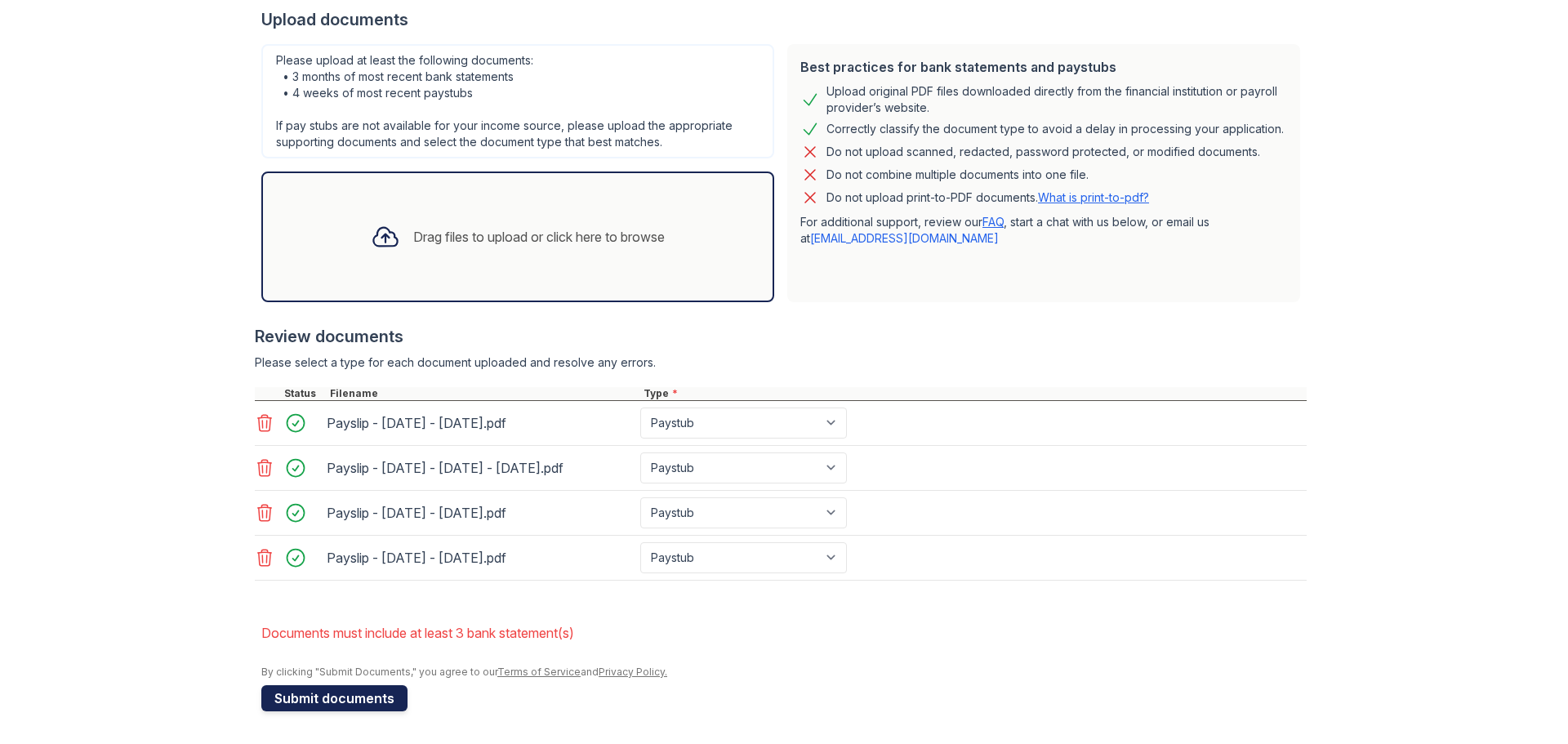
click at [313, 700] on button "Submit documents" at bounding box center [334, 699] width 146 height 26
click at [582, 639] on li "Documents must include at least 3 bank statement(s)" at bounding box center [784, 633] width 1046 height 33
click at [582, 635] on li "Documents must include at least 3 bank statement(s)" at bounding box center [784, 633] width 1046 height 33
click at [590, 624] on li "Documents must include at least 3 bank statement(s)" at bounding box center [784, 633] width 1046 height 33
click at [613, 613] on form "Application information Property * Arrive [GEOGRAPHIC_DATA] Unit number * 907 T…" at bounding box center [784, 261] width 1046 height 900
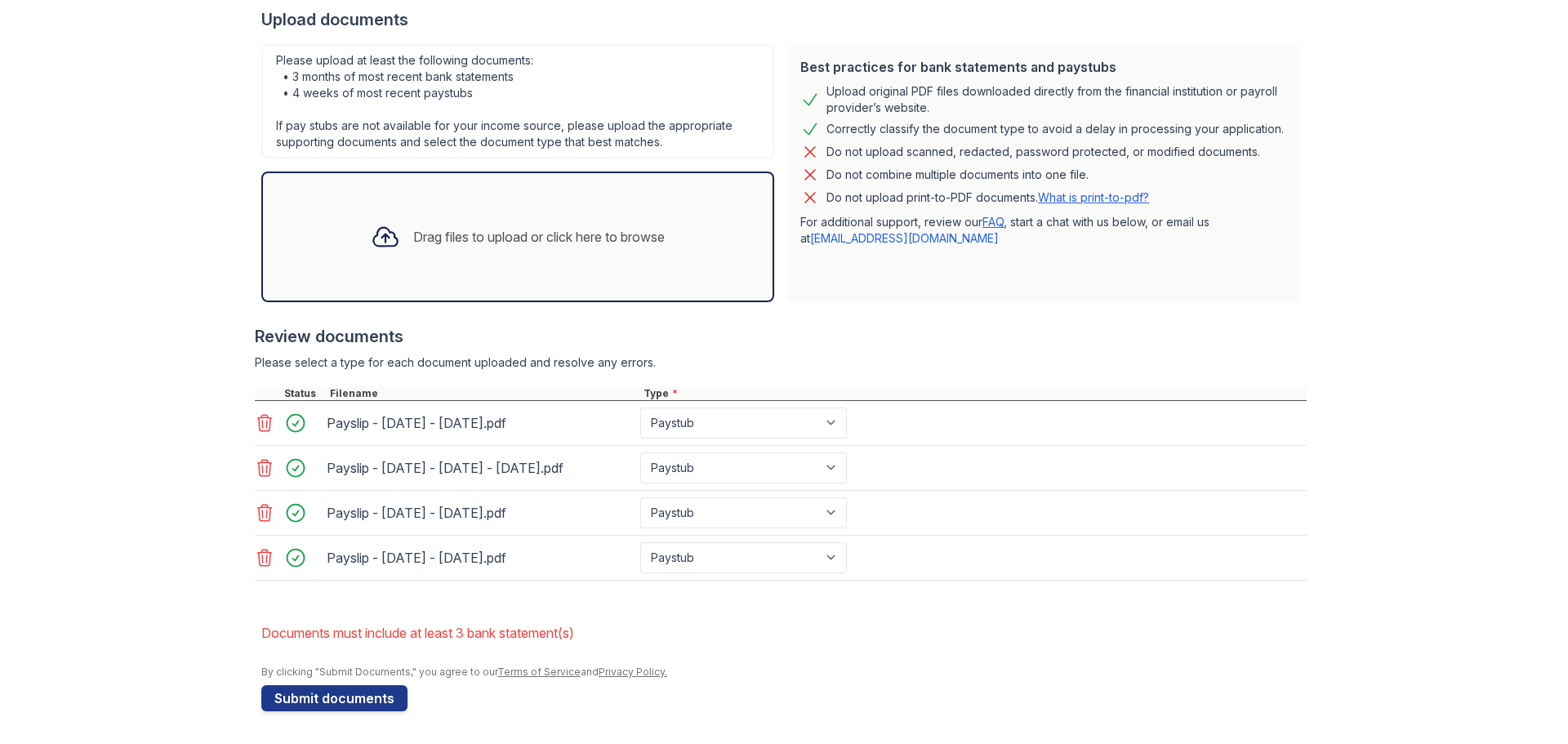
click at [793, 599] on form "Application information Property * Arrive [GEOGRAPHIC_DATA] Unit number * 907 T…" at bounding box center [784, 261] width 1046 height 900
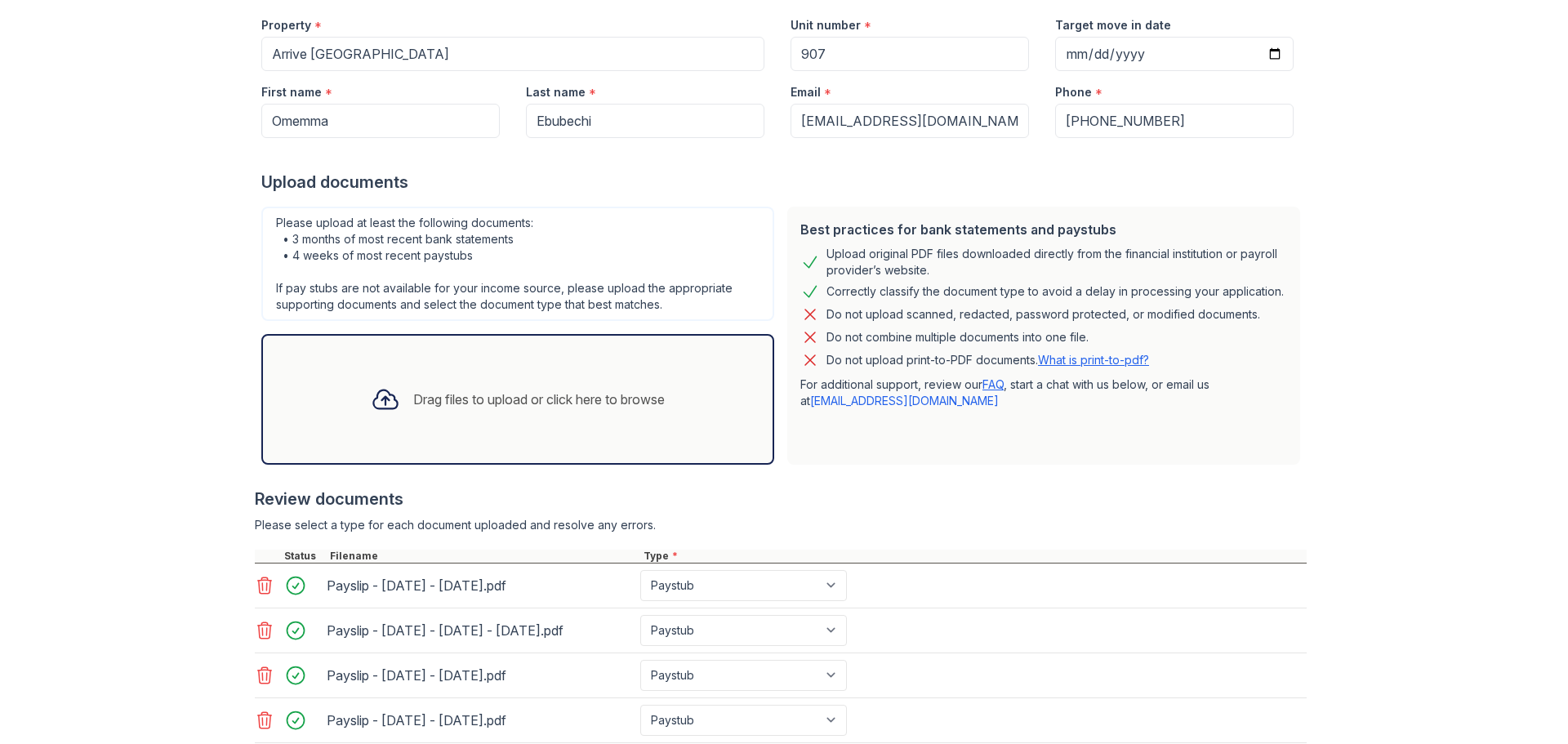
scroll to position [207, 0]
drag, startPoint x: 306, startPoint y: 255, endPoint x: 367, endPoint y: 264, distance: 61.7
click at [367, 264] on div "Please upload at least the following documents: • 3 months of most recent bank …" at bounding box center [517, 264] width 513 height 114
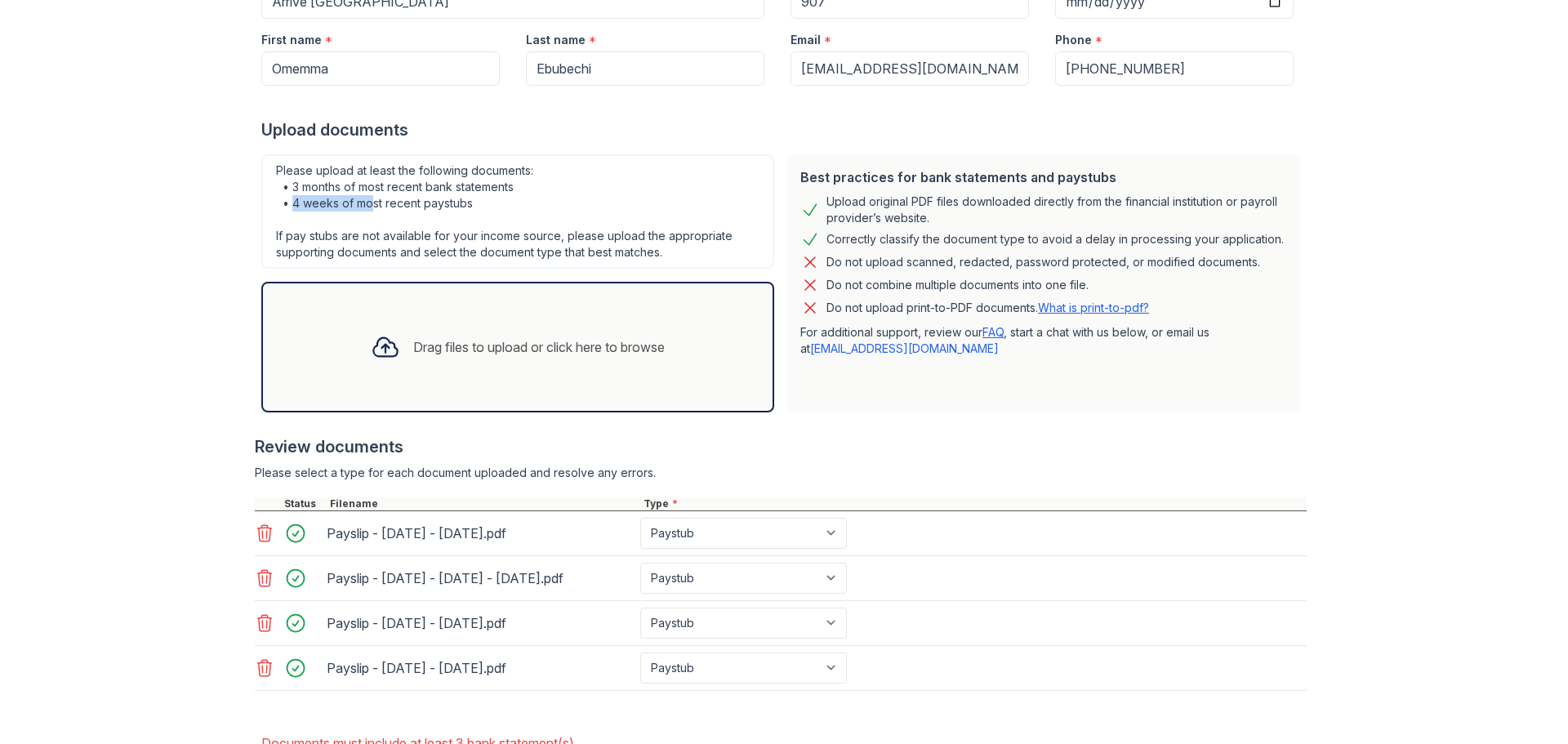
scroll to position [289, 0]
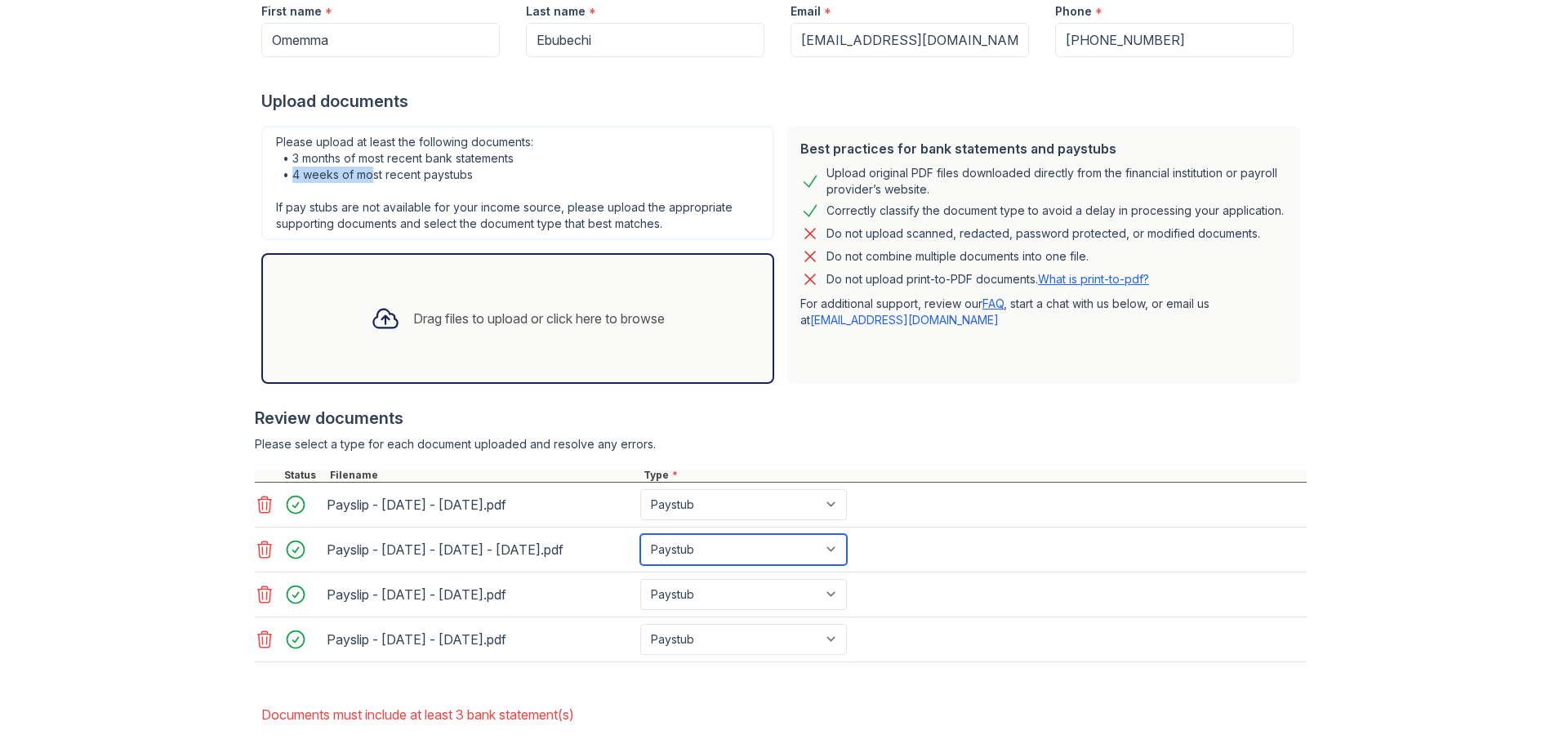
click at [783, 553] on select "Paystub Bank Statement Offer Letter Tax Documents Benefit Award Letter Investme…" at bounding box center [743, 550] width 206 height 31
click at [794, 554] on select "Paystub Bank Statement Offer Letter Tax Documents Benefit Award Letter Investme…" at bounding box center [743, 550] width 206 height 31
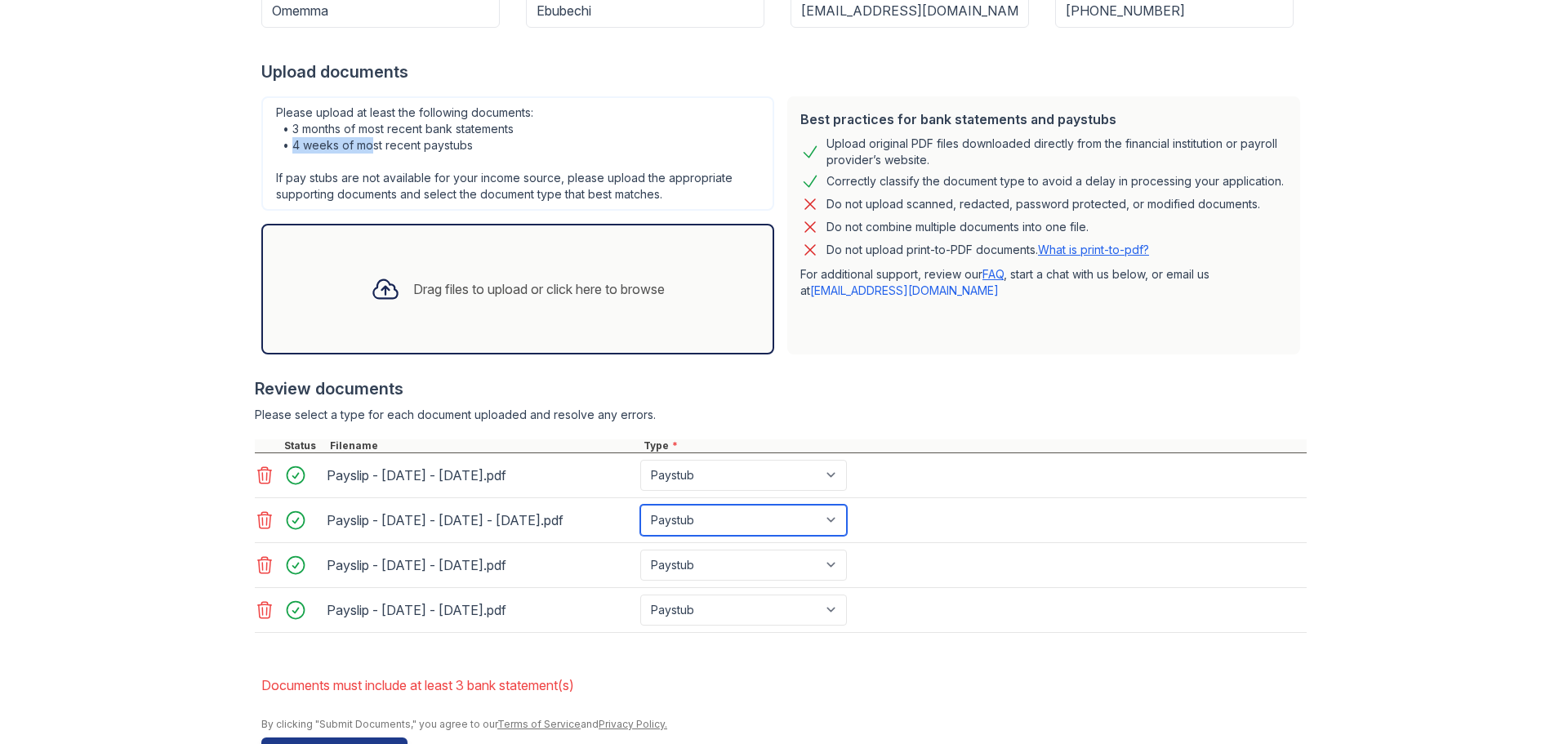
scroll to position [371, 0]
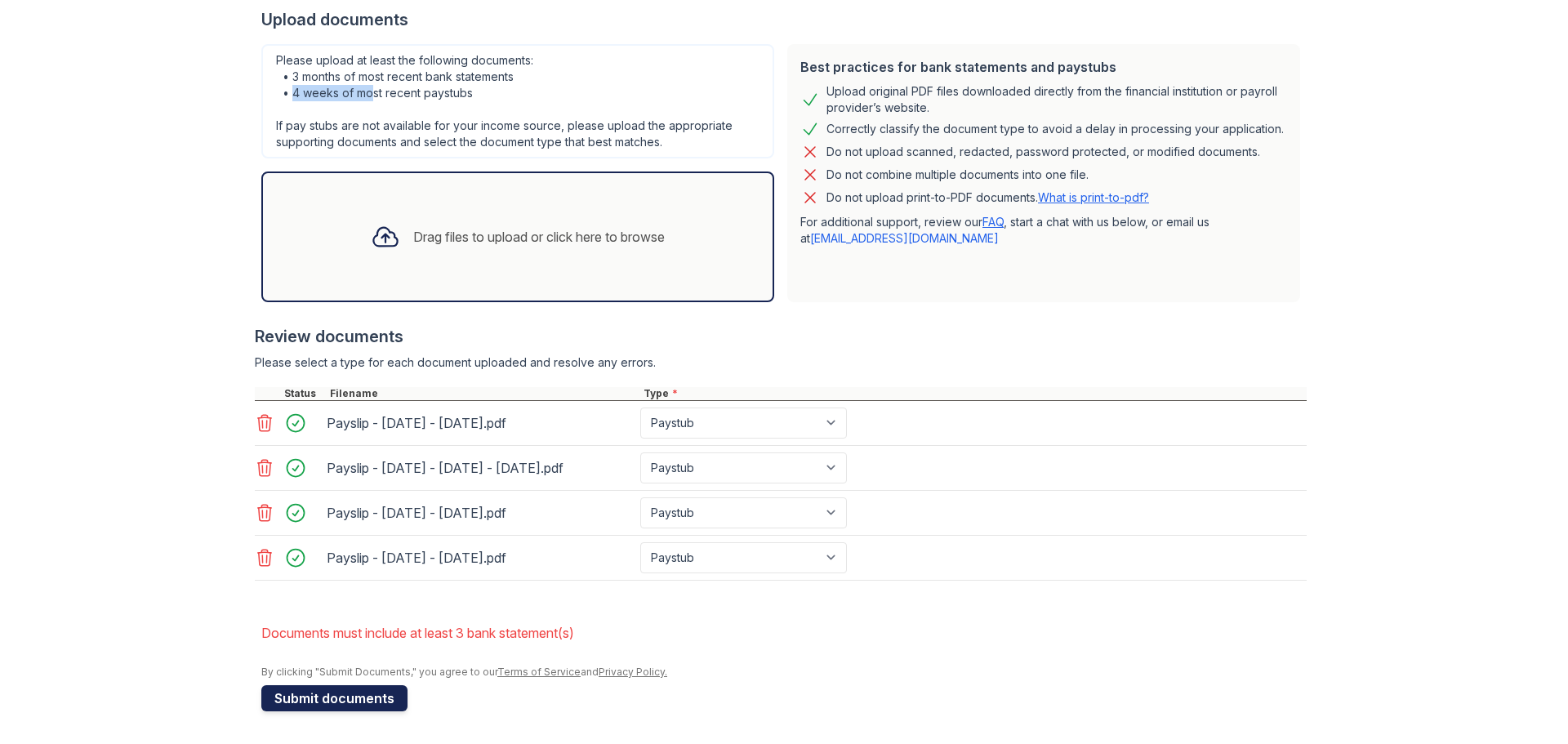
click at [324, 704] on button "Submit documents" at bounding box center [334, 699] width 146 height 26
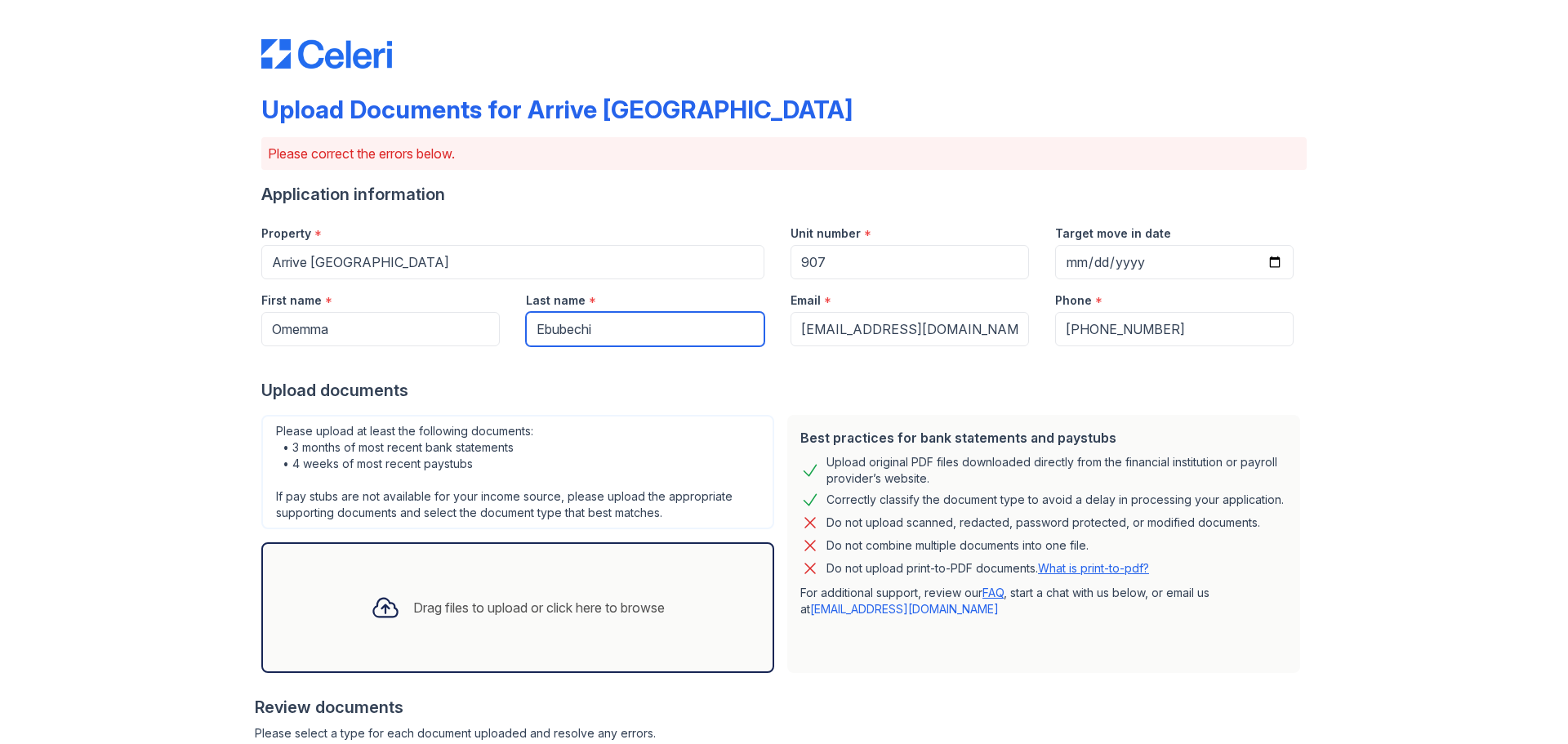
drag, startPoint x: 588, startPoint y: 328, endPoint x: 487, endPoint y: 326, distance: 101.0
click at [487, 326] on div "First name * Omemma Last name * [GEOGRAPHIC_DATA] Email * [EMAIL_ADDRESS][DOMAI…" at bounding box center [777, 313] width 1059 height 67
type input "[PERSON_NAME]"
click at [1317, 336] on div "Upload Documents for Arrive [GEOGRAPHIC_DATA] Please correct the errors below. …" at bounding box center [784, 558] width 1516 height 1115
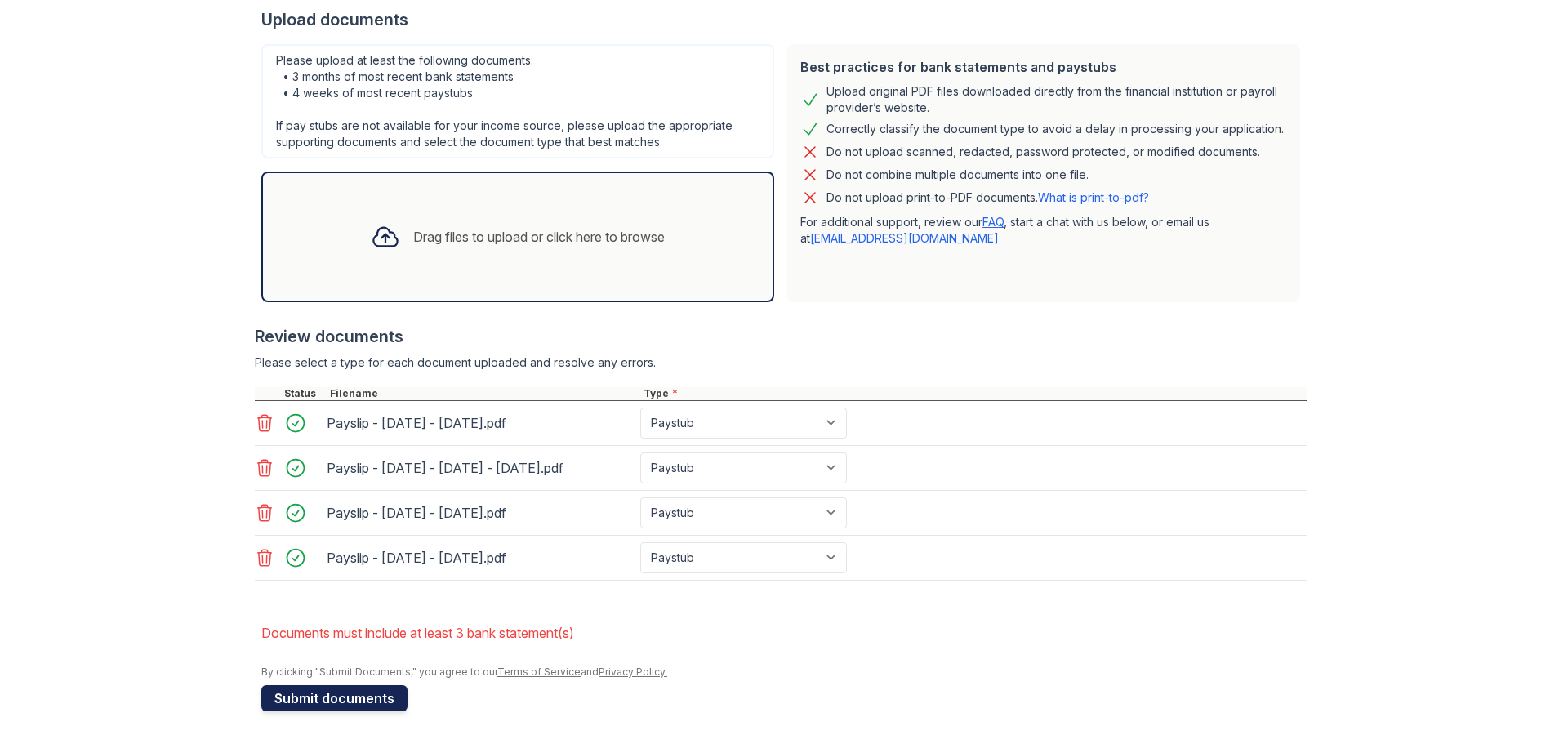
click at [369, 701] on button "Submit documents" at bounding box center [334, 699] width 146 height 26
click at [820, 467] on select "Paystub Bank Statement Offer Letter Tax Documents Benefit Award Letter Investme…" at bounding box center [743, 469] width 206 height 31
click at [835, 470] on select "Paystub Bank Statement Offer Letter Tax Documents Benefit Award Letter Investme…" at bounding box center [743, 469] width 206 height 31
click at [831, 510] on select "Paystub Bank Statement Offer Letter Tax Documents Benefit Award Letter Investme…" at bounding box center [743, 513] width 206 height 31
select select "bank_statement"
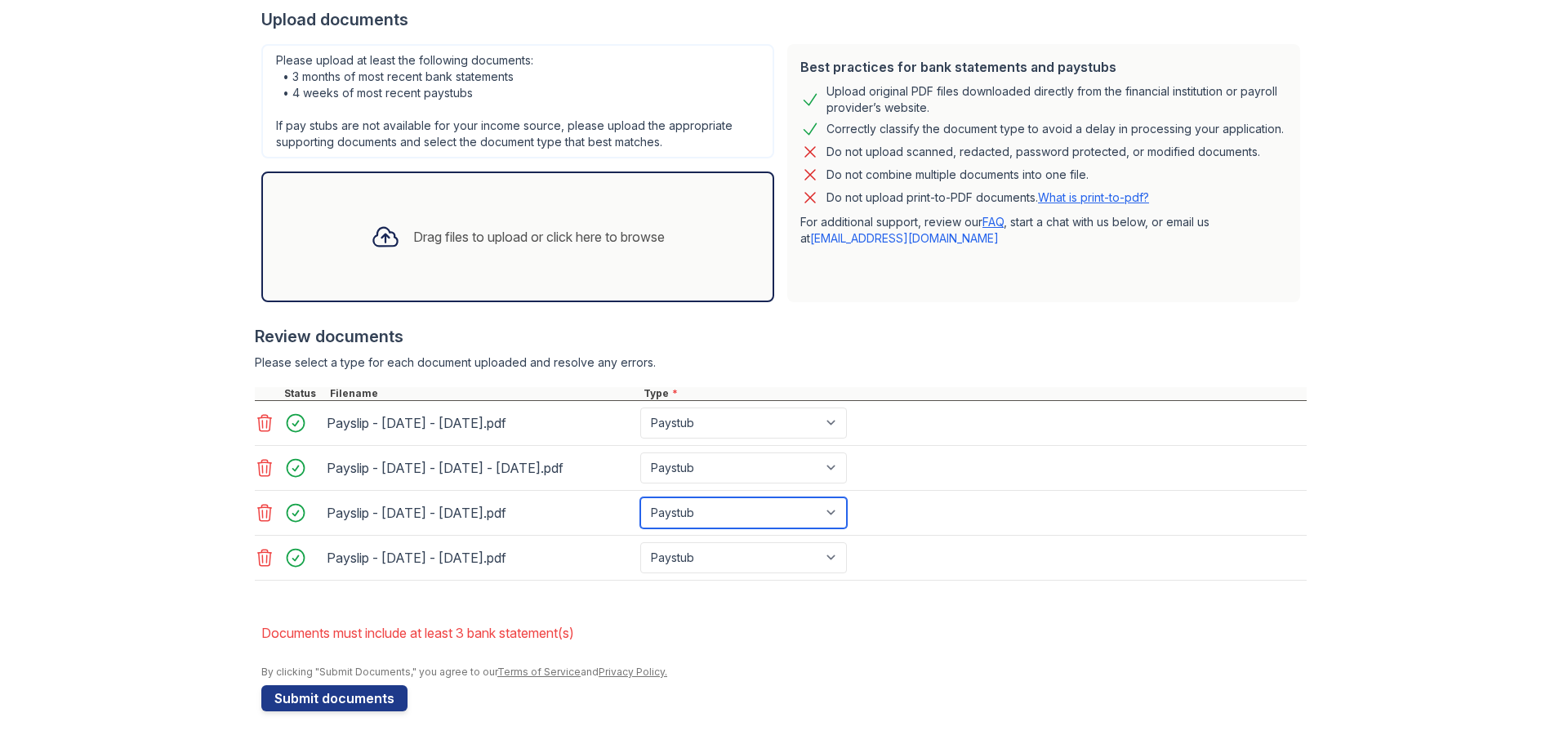
click at [640, 497] on select "Paystub Bank Statement Offer Letter Tax Documents Benefit Award Letter Investme…" at bounding box center [743, 513] width 206 height 31
click at [833, 555] on select "Paystub Bank Statement Offer Letter Tax Documents Benefit Award Letter Investme…" at bounding box center [743, 558] width 206 height 31
select select "bank_statement"
click at [640, 543] on select "Paystub Bank Statement Offer Letter Tax Documents Benefit Award Letter Investme…" at bounding box center [743, 558] width 206 height 31
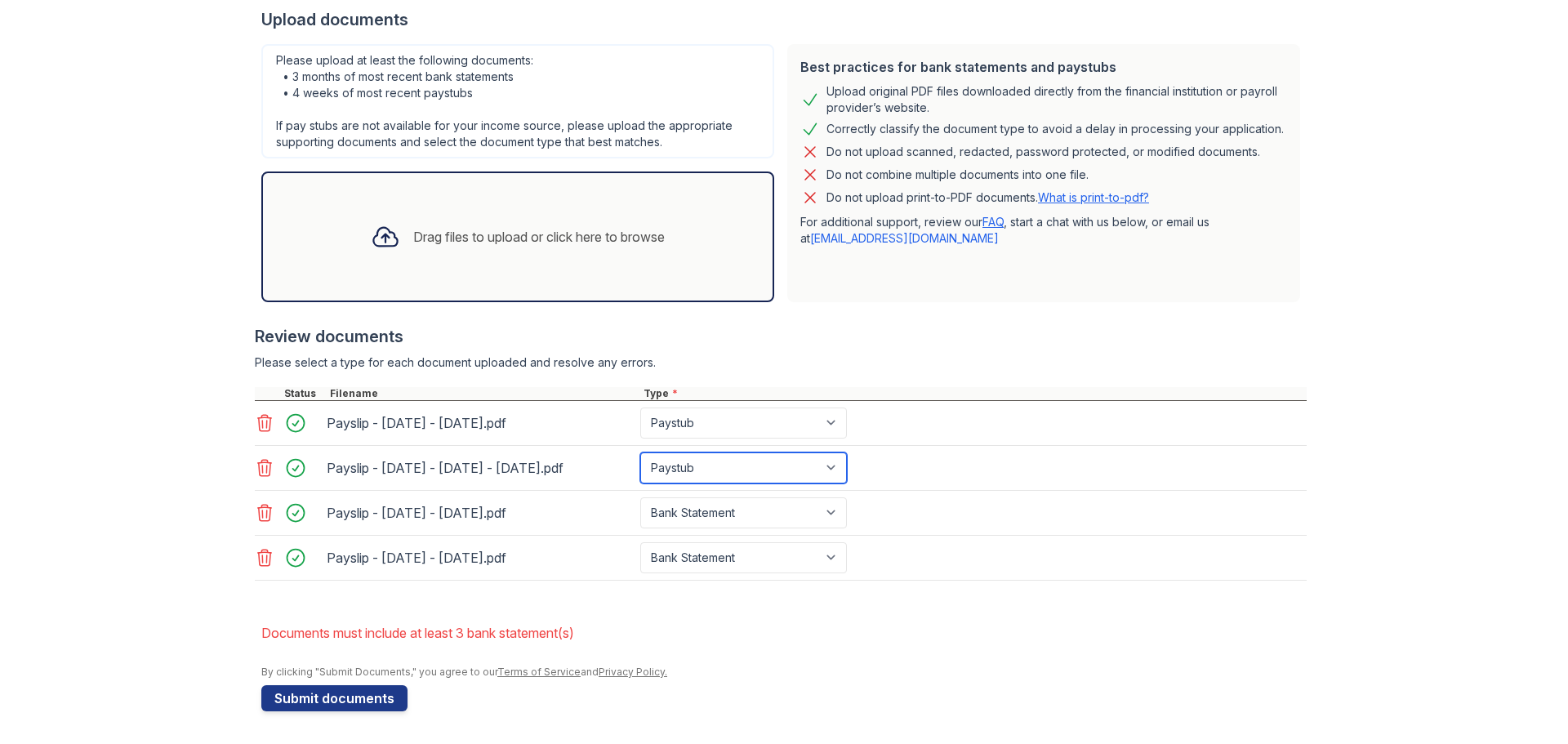
click at [823, 468] on select "Paystub Bank Statement Offer Letter Tax Documents Benefit Award Letter Investme…" at bounding box center [743, 469] width 206 height 31
select select "bank_statement"
click at [640, 453] on select "Paystub Bank Statement Offer Letter Tax Documents Benefit Award Letter Investme…" at bounding box center [743, 469] width 206 height 31
click at [1331, 572] on div "Upload Documents for Arrive [GEOGRAPHIC_DATA] Please correct the errors below. …" at bounding box center [784, 186] width 1516 height 1115
click at [1349, 588] on div "Upload Documents for Arrive [GEOGRAPHIC_DATA] Please correct the errors below. …" at bounding box center [784, 186] width 1516 height 1115
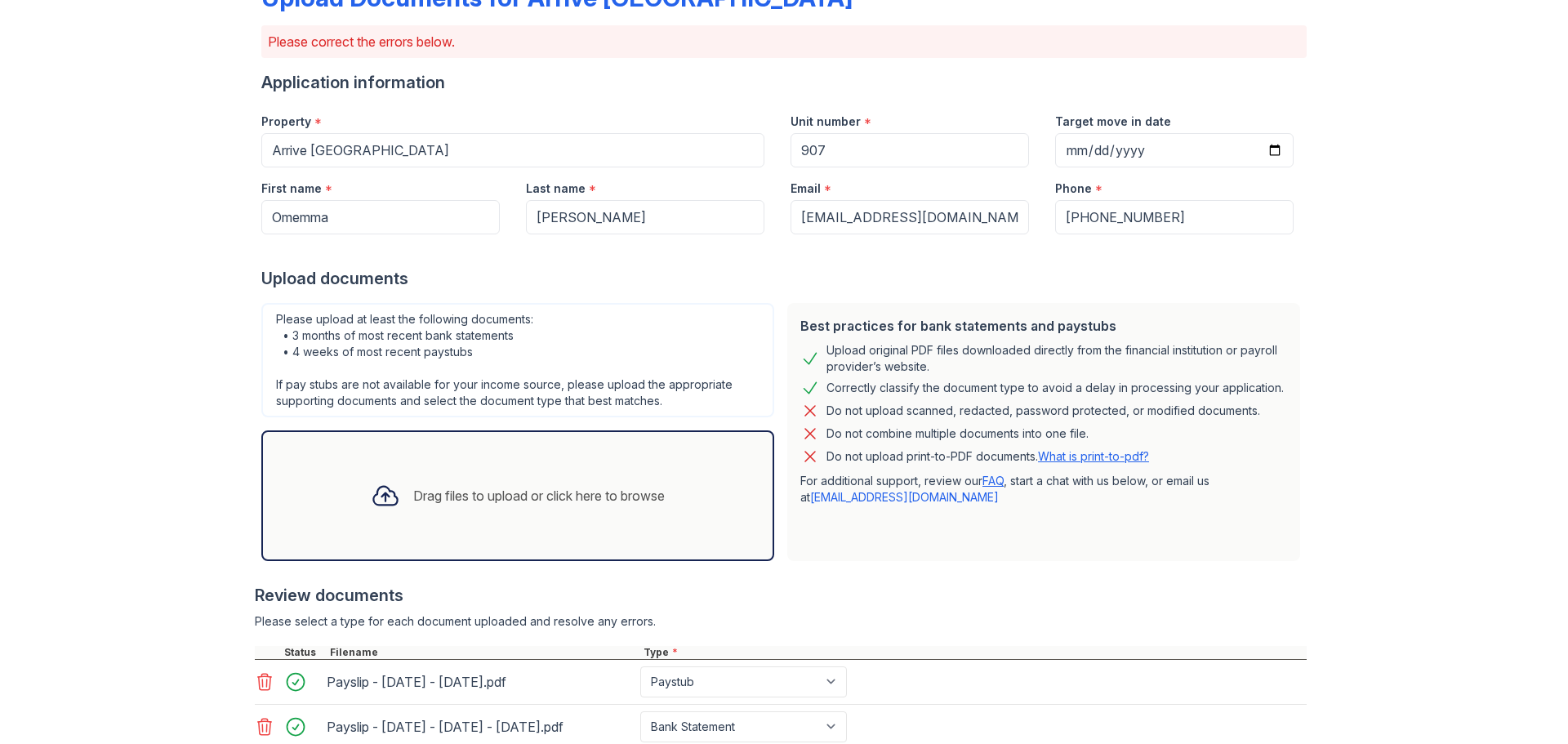
scroll to position [0, 0]
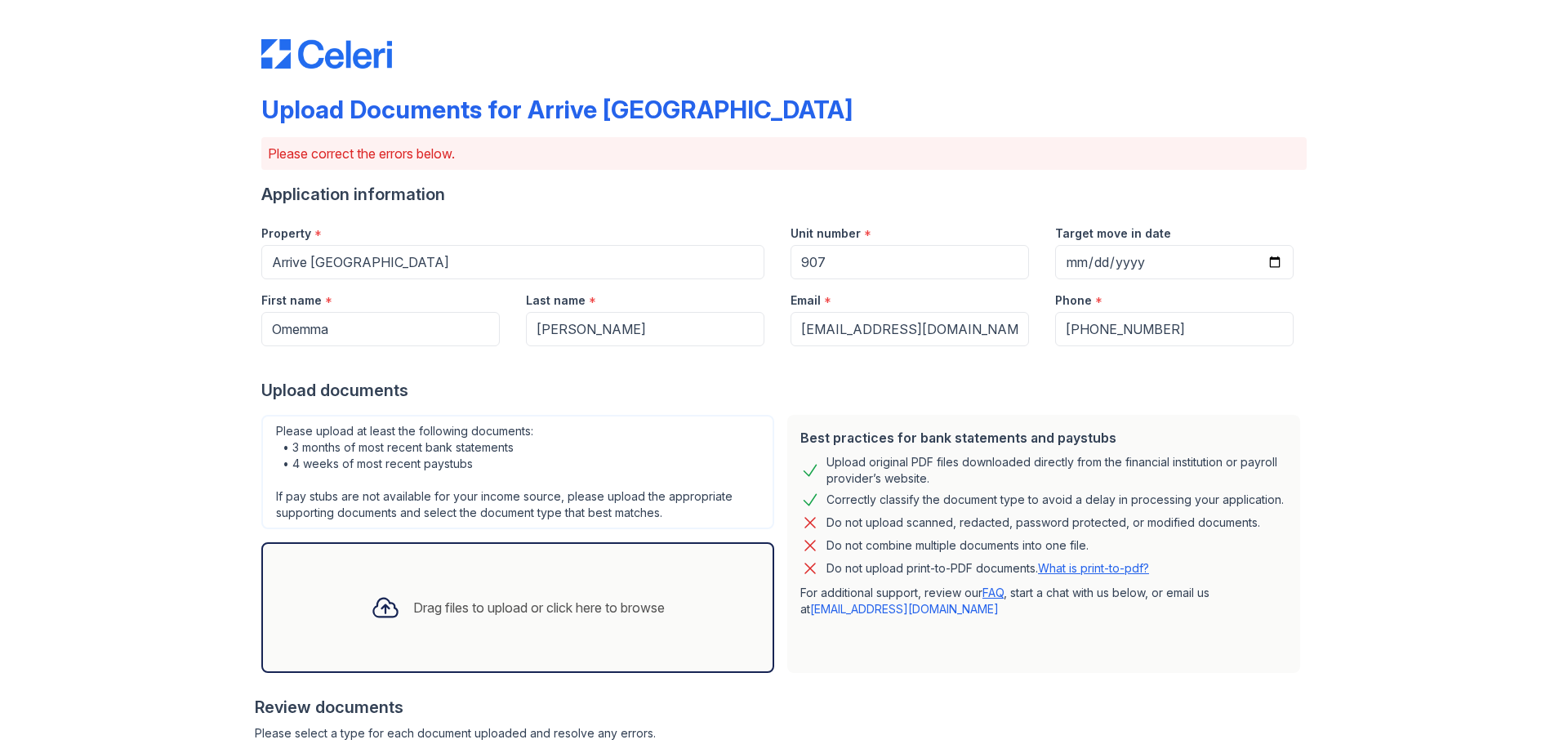
click at [347, 57] on img at bounding box center [326, 54] width 131 height 30
